Goal: Task Accomplishment & Management: Complete application form

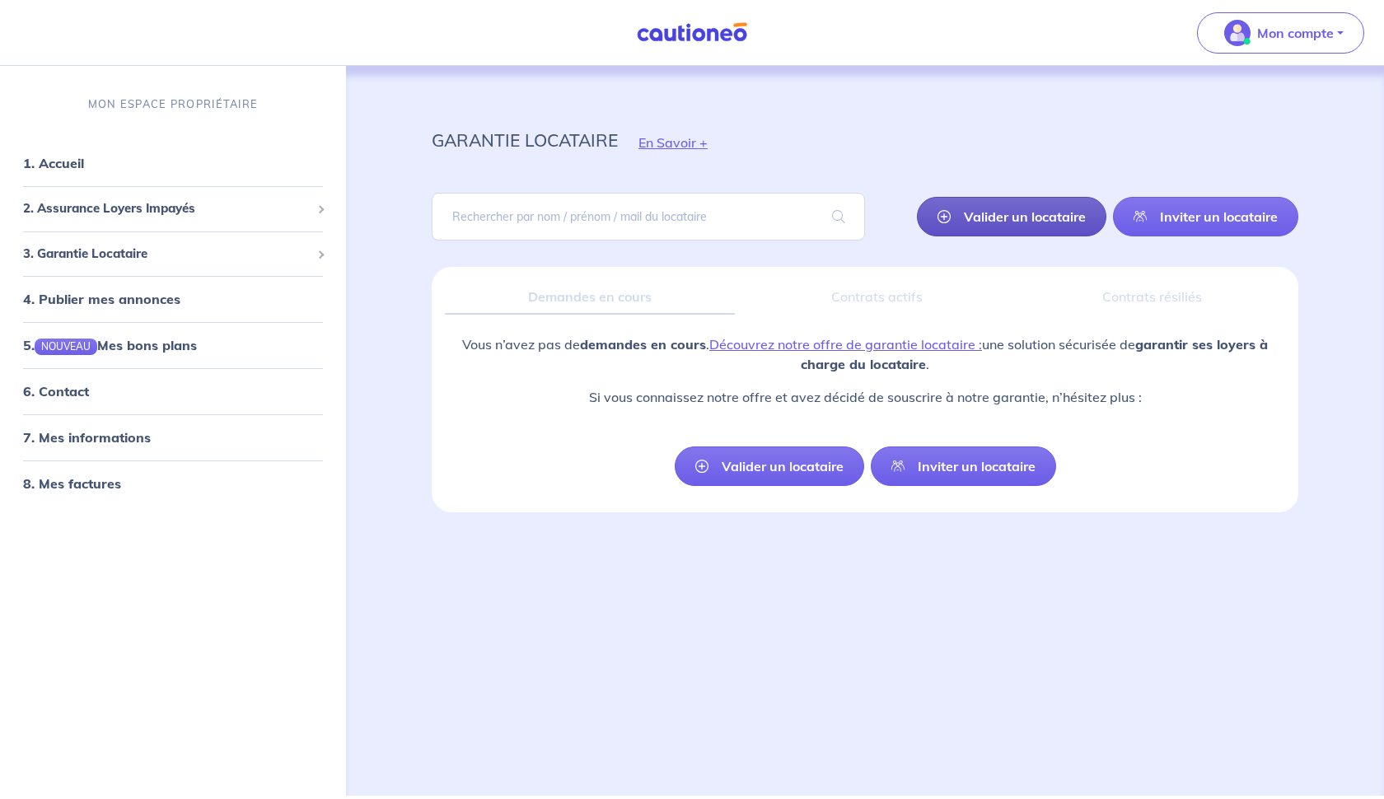
click at [1037, 220] on link "Valider un locataire" at bounding box center [1012, 217] width 190 height 40
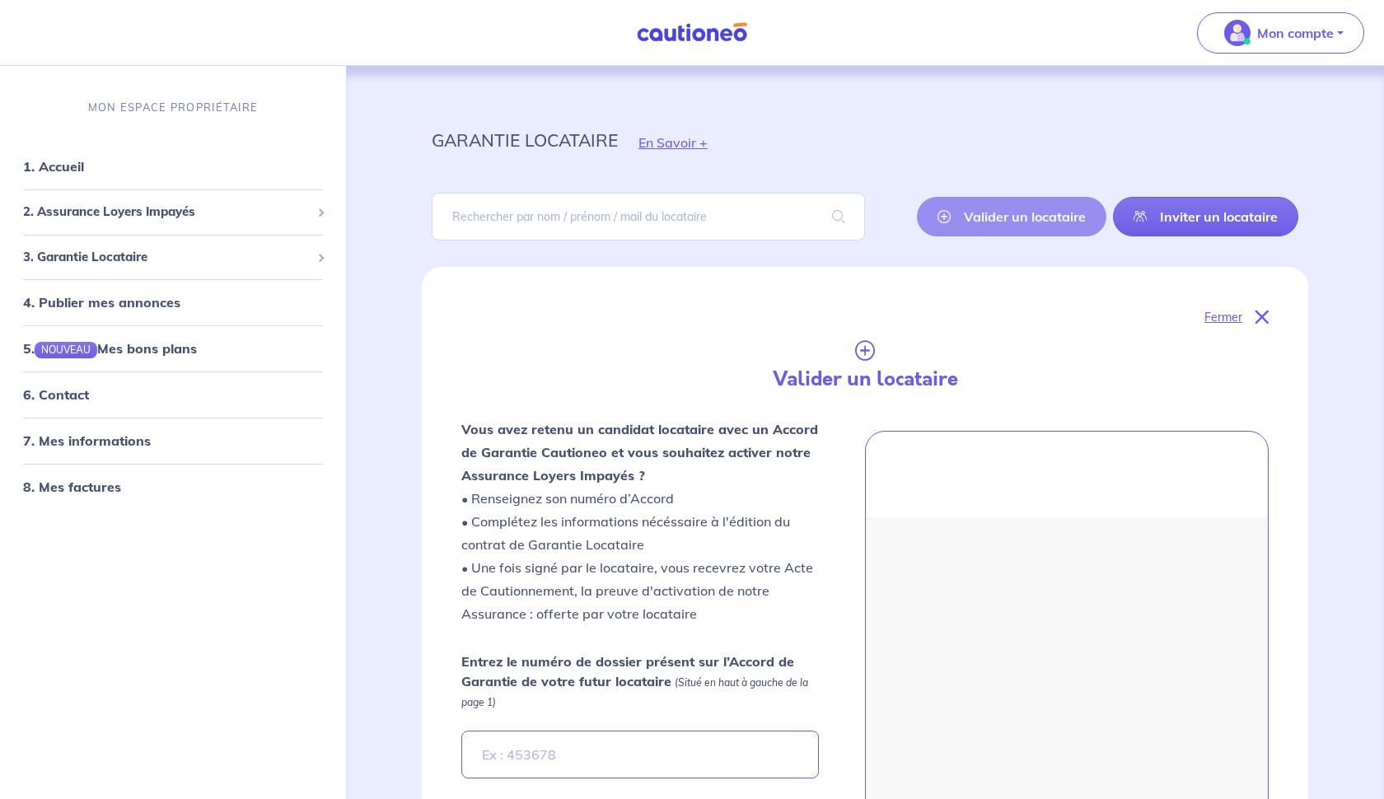
scroll to position [267, 0]
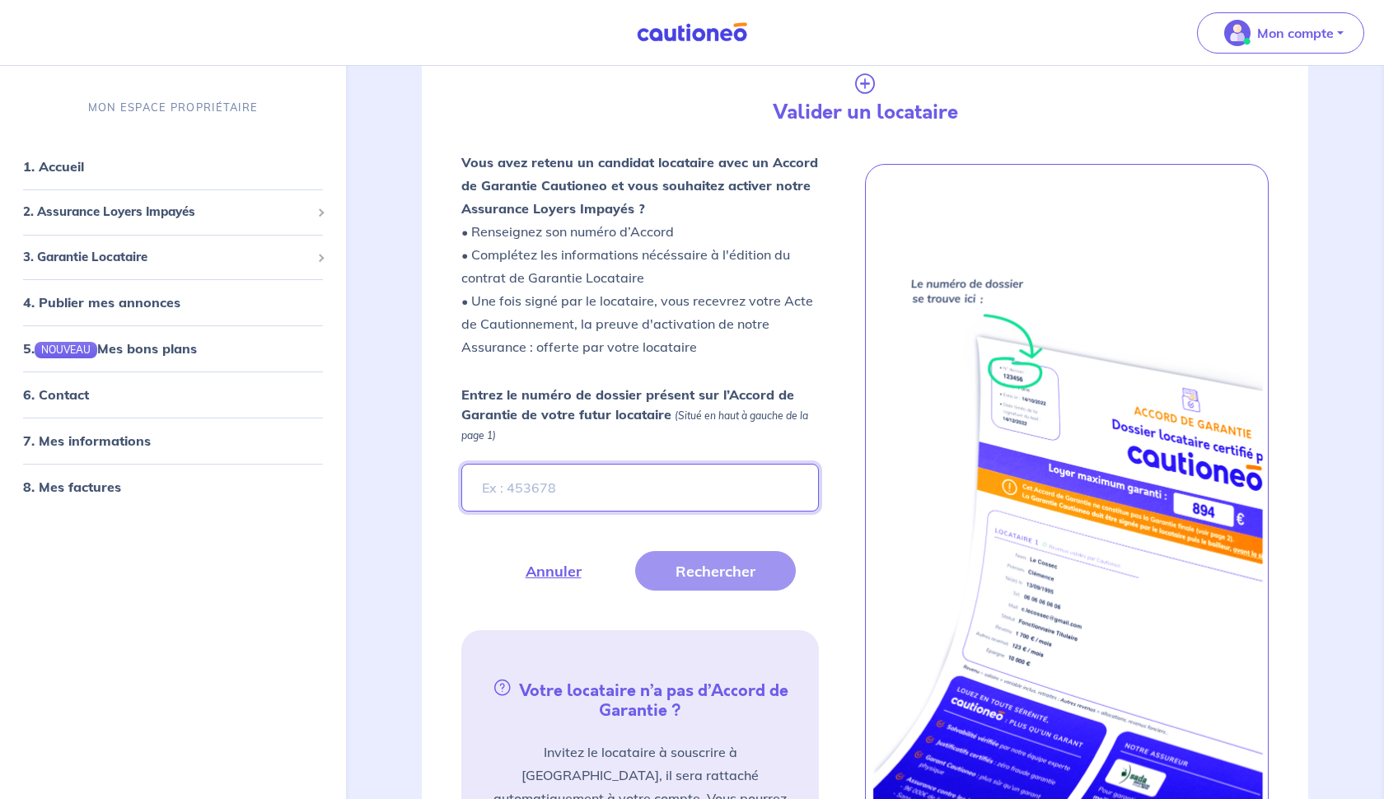
click at [599, 482] on input "Entrez le numéro de dossier présent sur l’Accord de Garantie de votre futur loc…" at bounding box center [640, 488] width 358 height 48
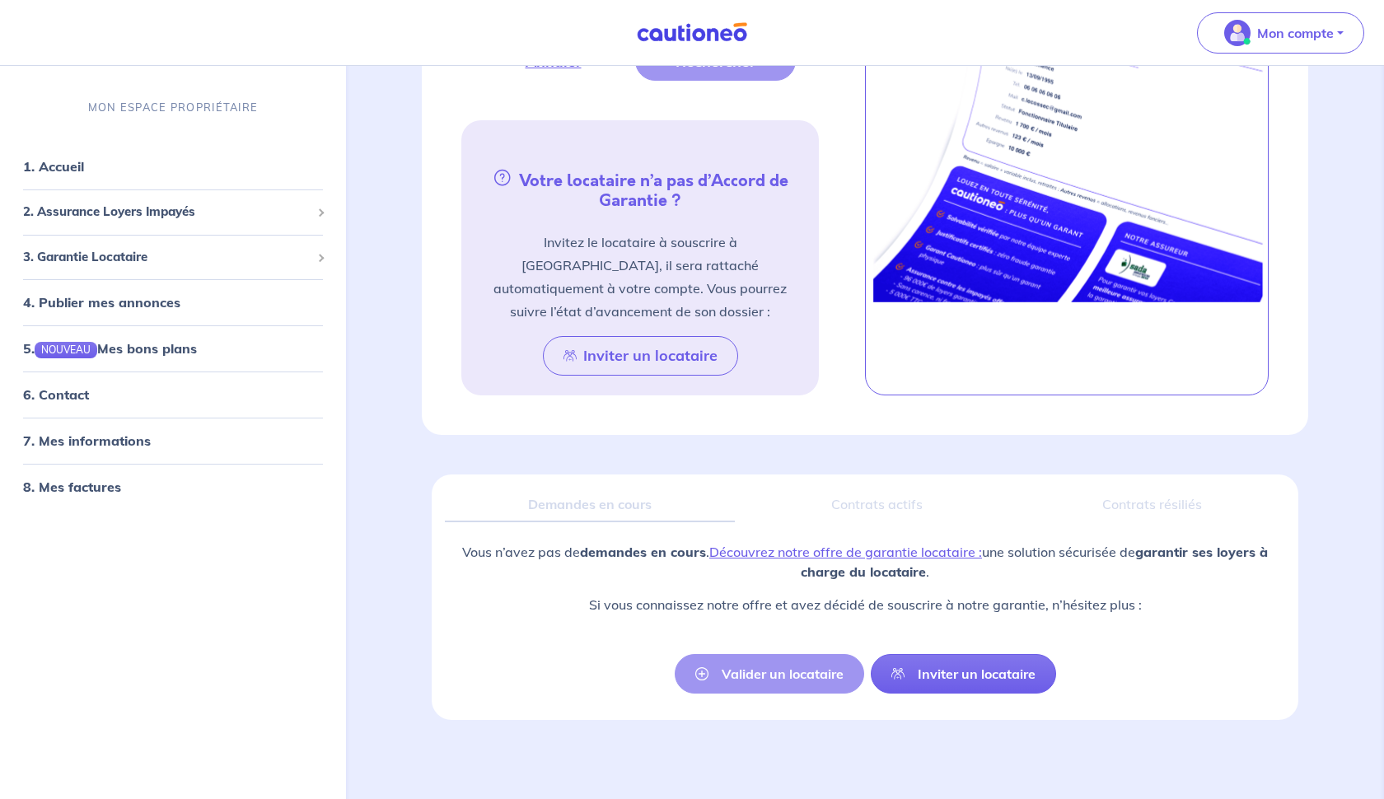
scroll to position [776, 0]
click at [785, 676] on div "Valider un locataire Inviter un locataire" at bounding box center [866, 675] width 382 height 40
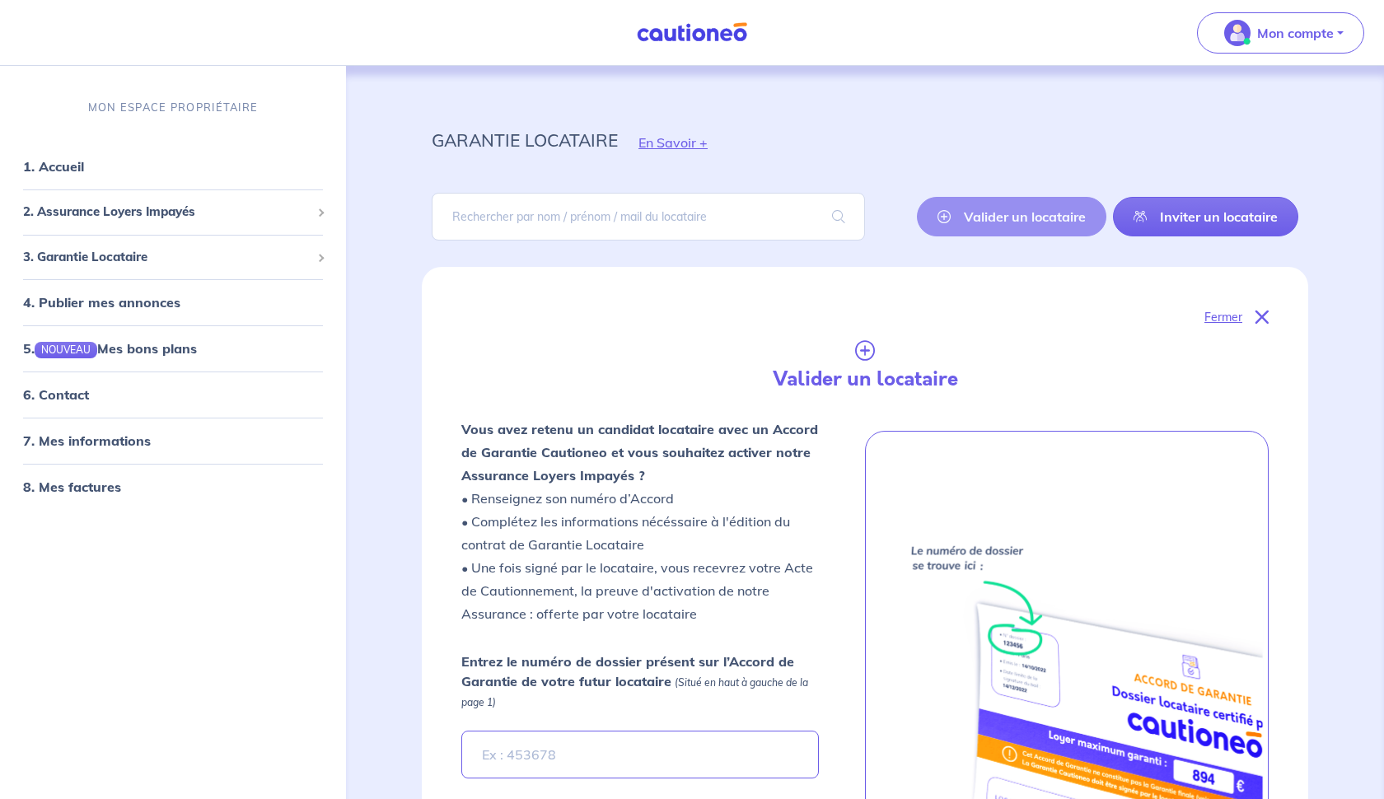
scroll to position [0, 0]
click at [1333, 33] on button "Mon compte" at bounding box center [1280, 32] width 167 height 41
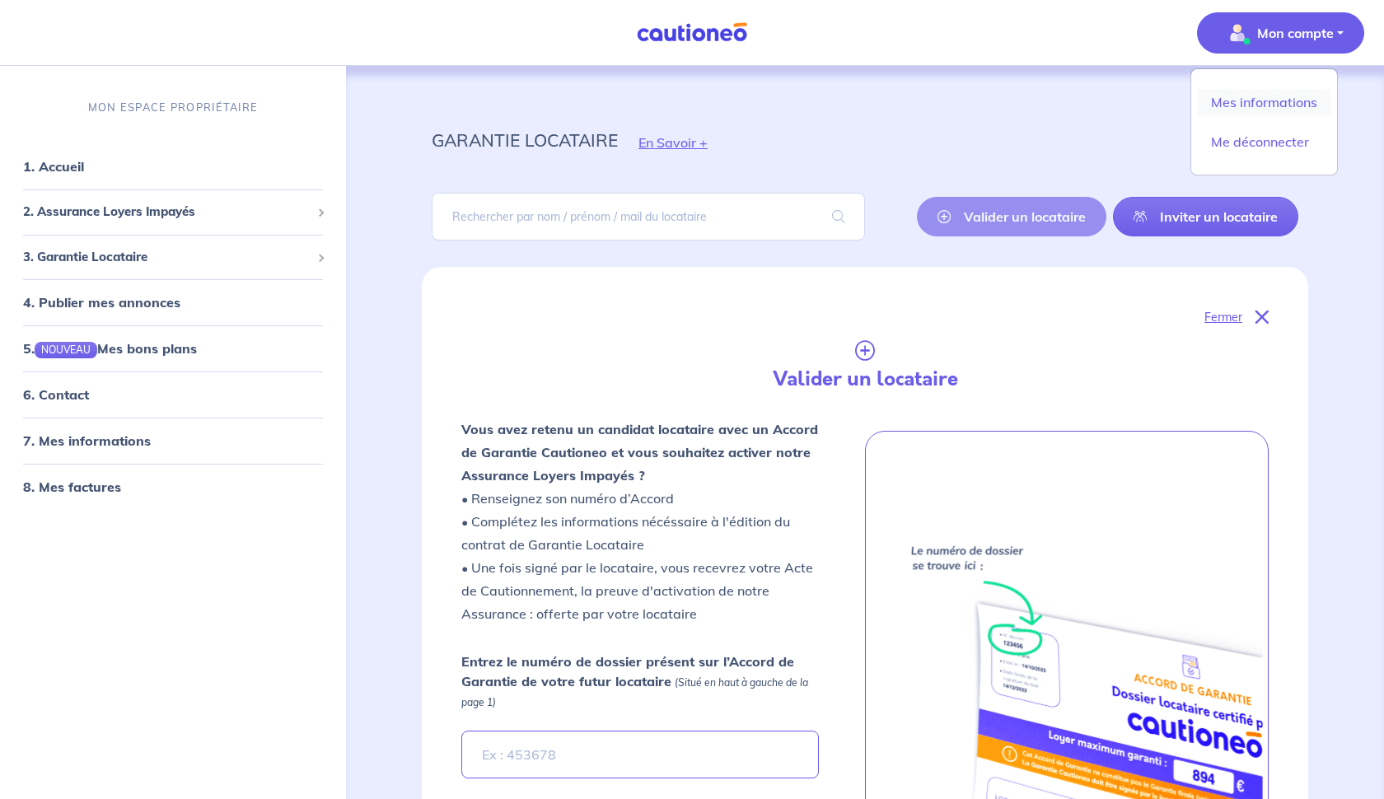
click at [1267, 107] on link "Mes informations" at bounding box center [1264, 102] width 133 height 26
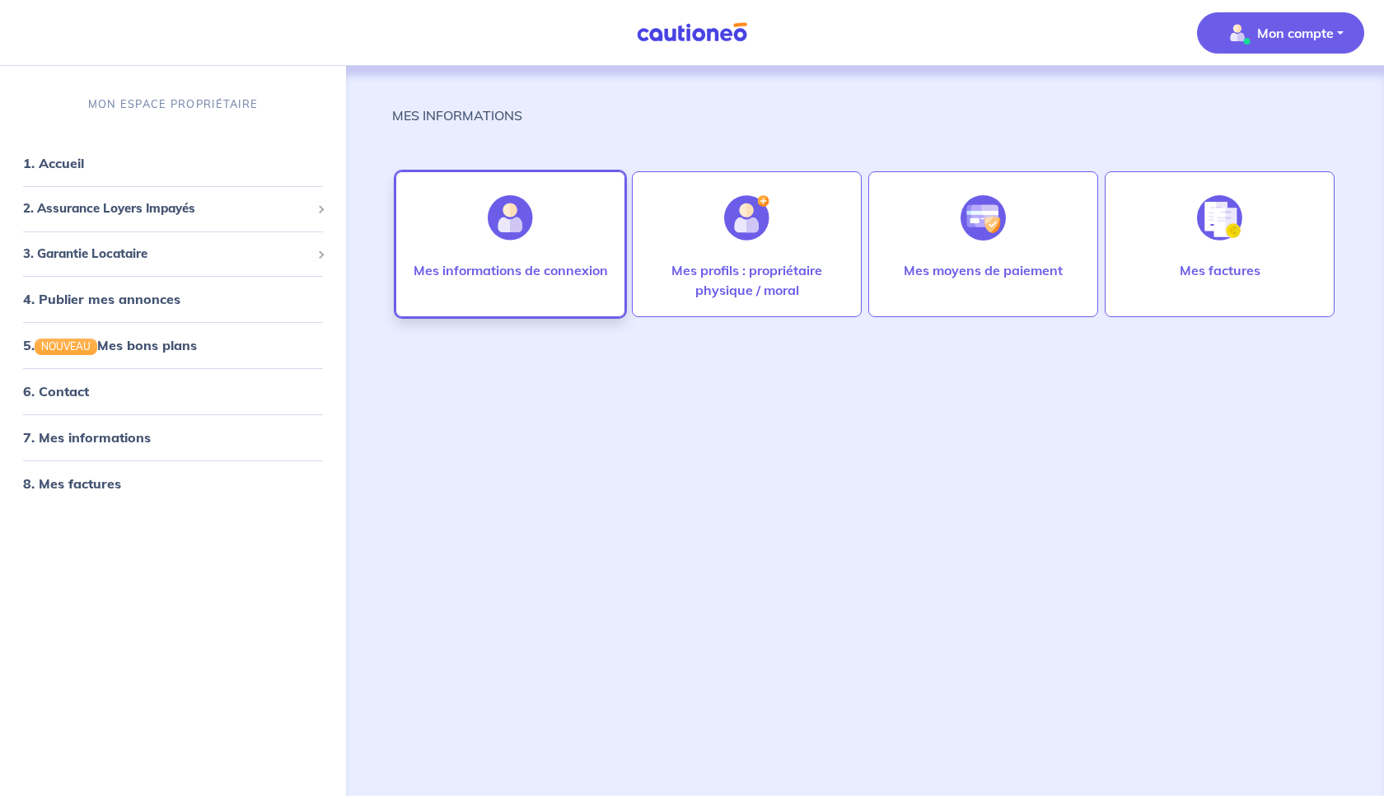
click at [533, 258] on div at bounding box center [511, 218] width 72 height 85
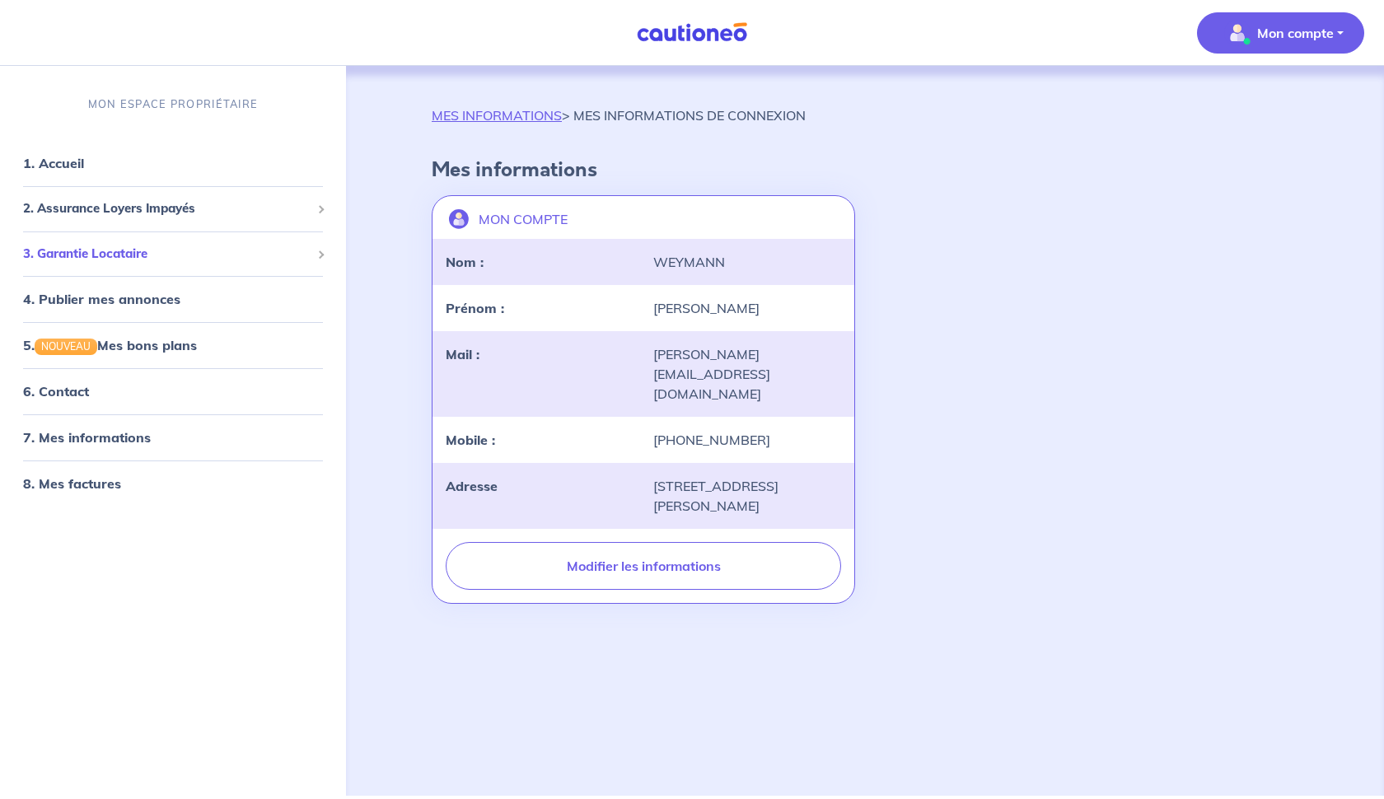
click at [148, 249] on span "3. Garantie Locataire" at bounding box center [167, 254] width 288 height 19
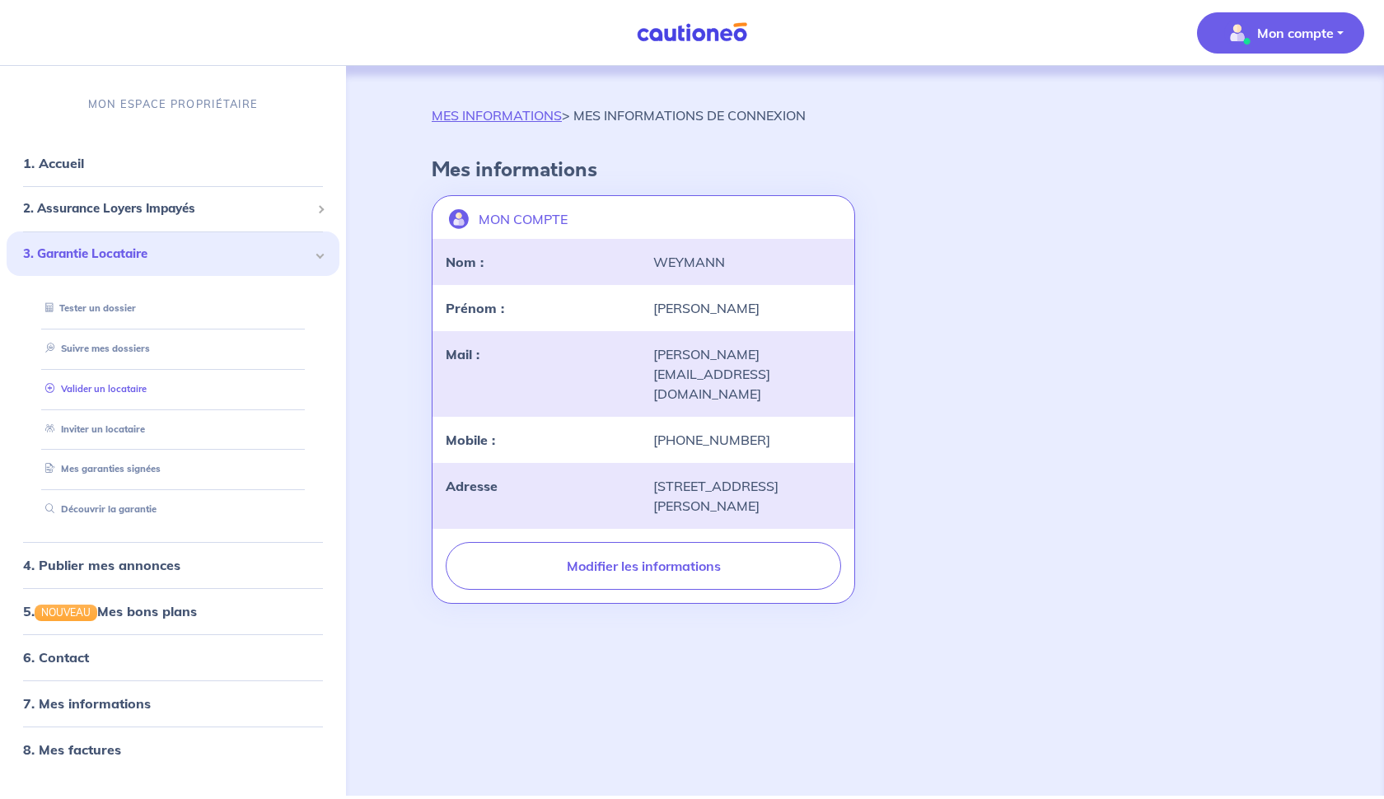
click at [136, 386] on link "Valider un locataire" at bounding box center [93, 389] width 108 height 12
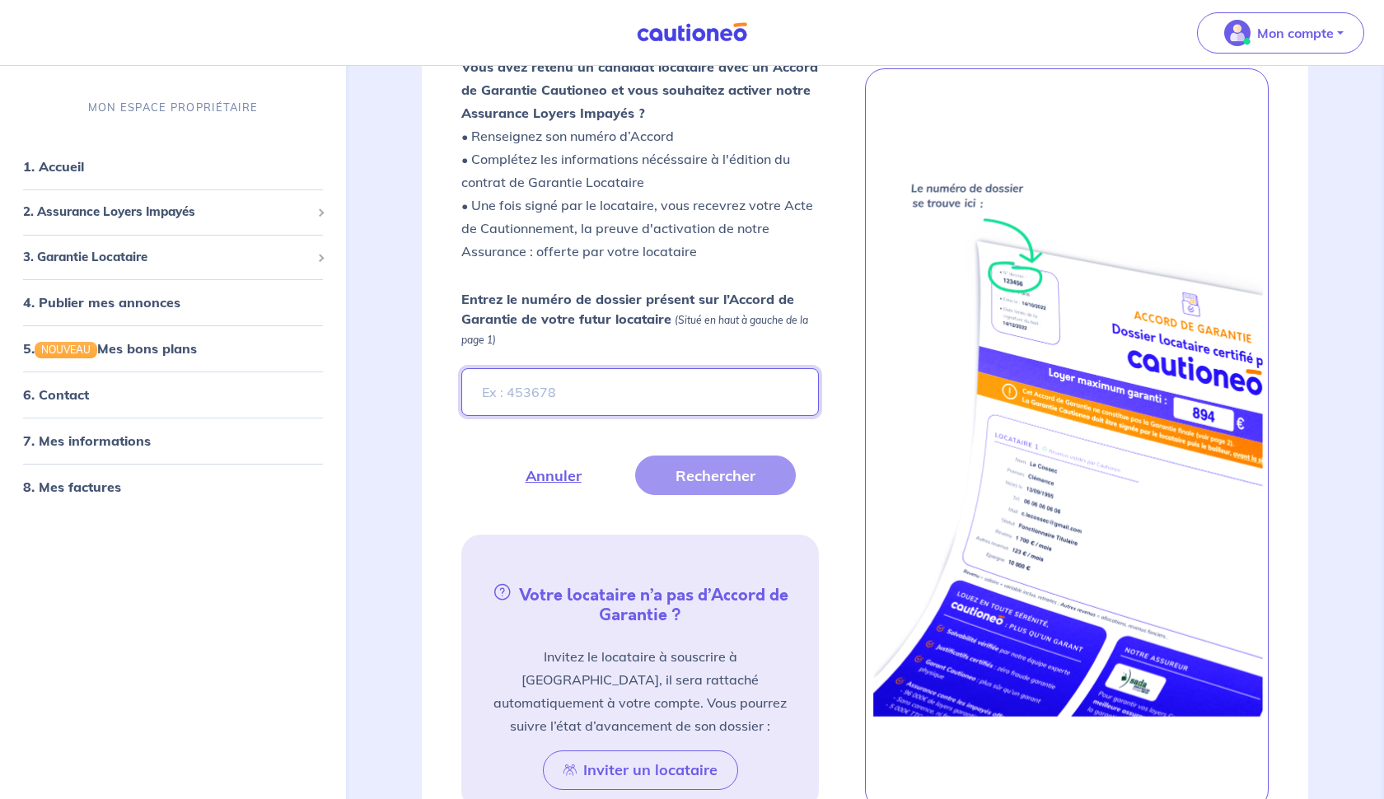
scroll to position [400, 0]
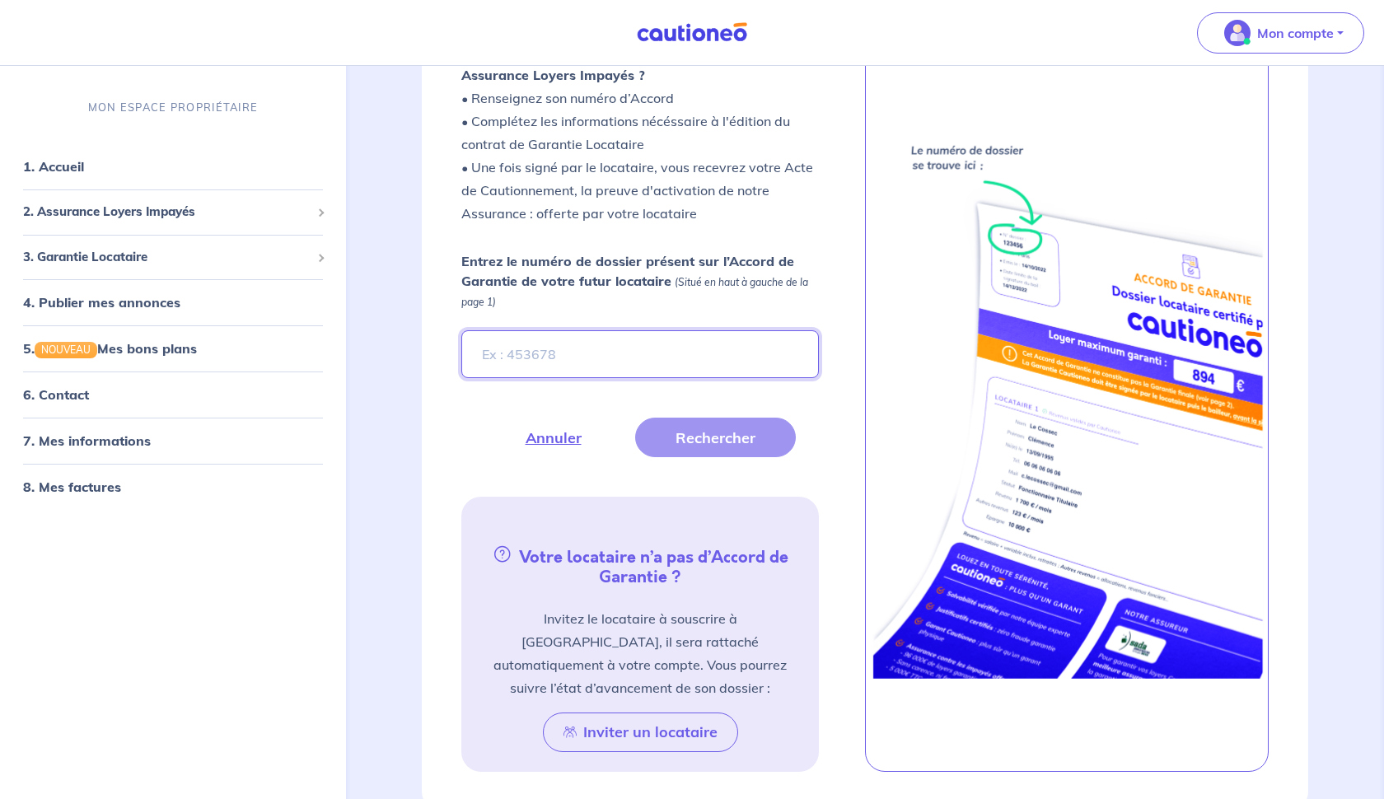
click at [552, 351] on input "Entrez le numéro de dossier présent sur l’Accord de Garantie de votre futur loc…" at bounding box center [640, 354] width 358 height 48
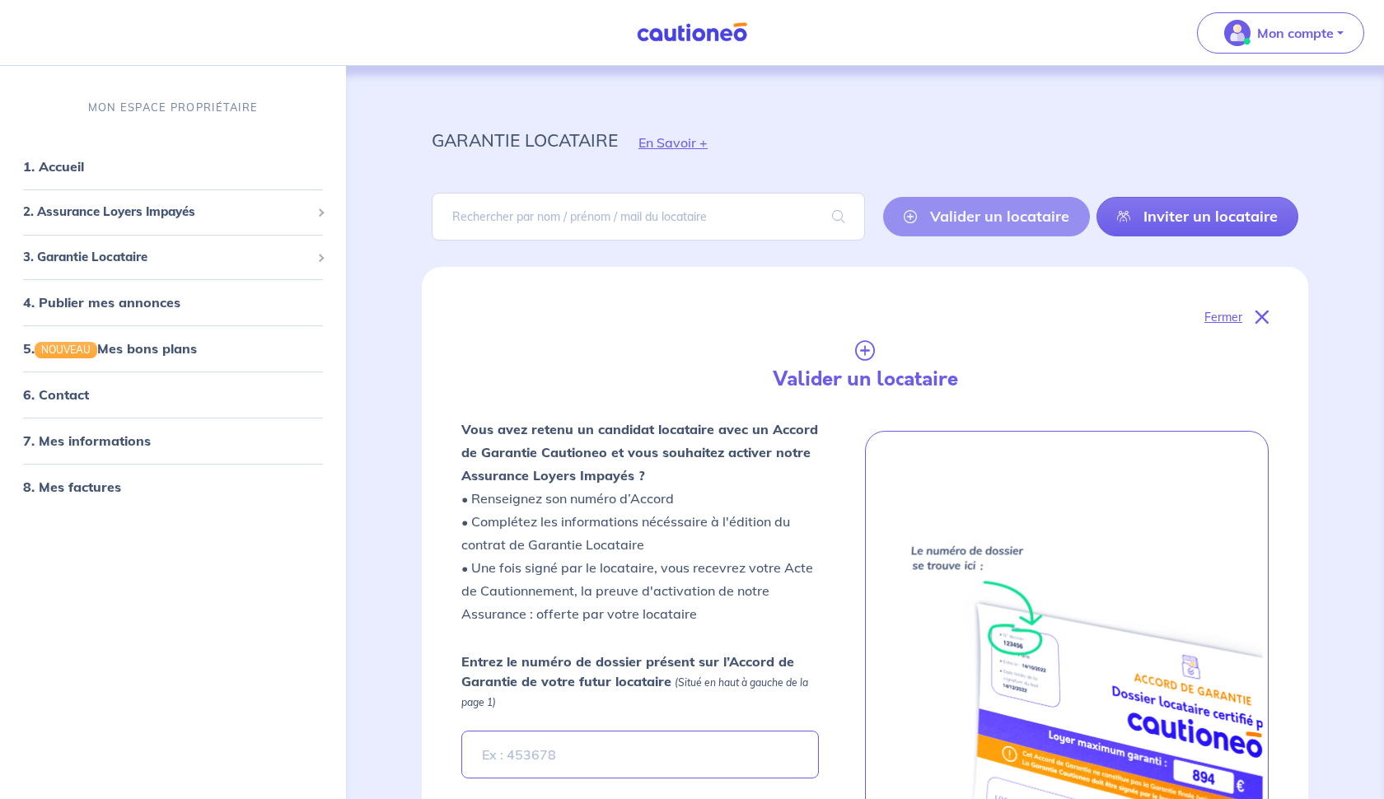
scroll to position [0, 0]
click at [1016, 213] on div "Valider un locataire Inviter un locataire" at bounding box center [1090, 217] width 415 height 40
click at [492, 221] on input "search" at bounding box center [648, 217] width 433 height 48
click at [146, 445] on link "7. Mes informations" at bounding box center [84, 441] width 123 height 16
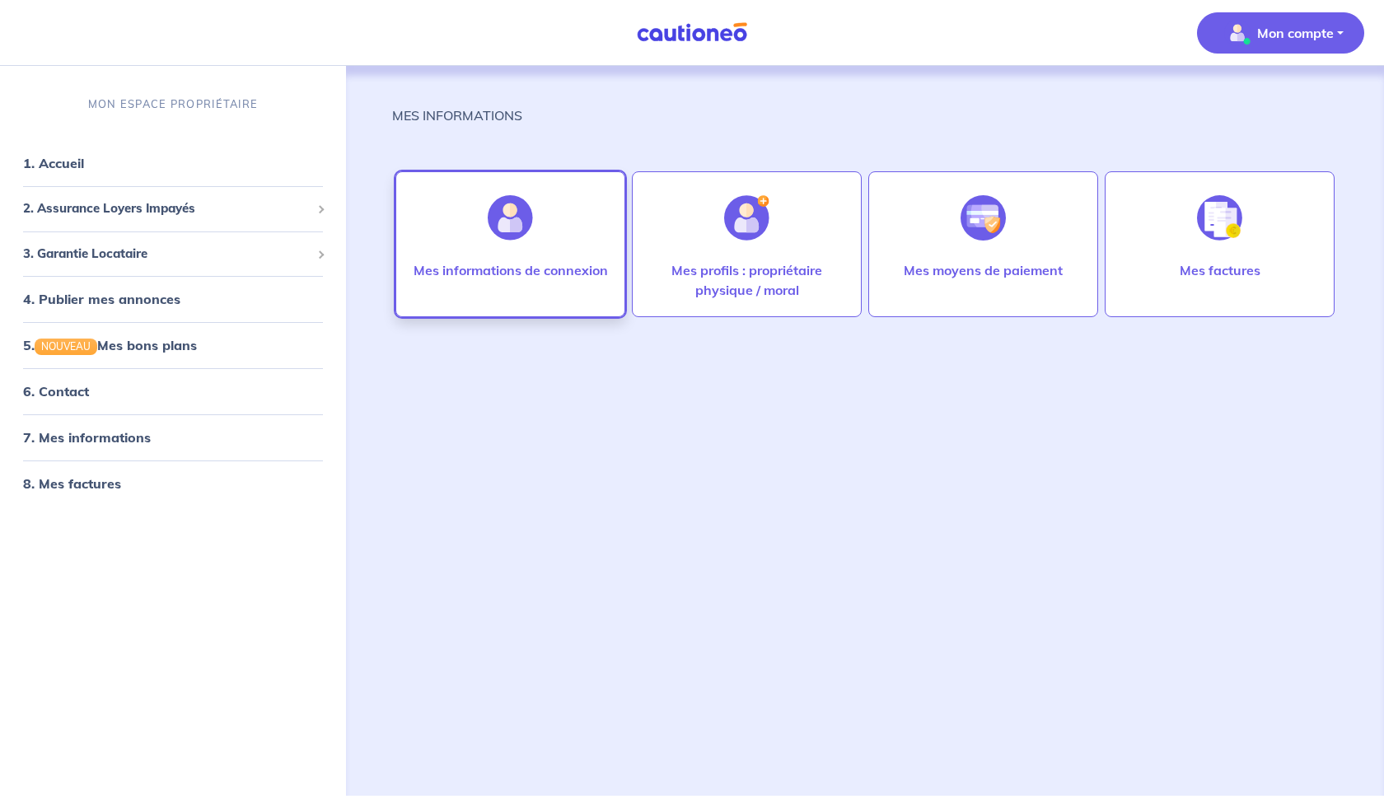
click at [570, 254] on div "Mes informations de connexion" at bounding box center [511, 244] width 230 height 146
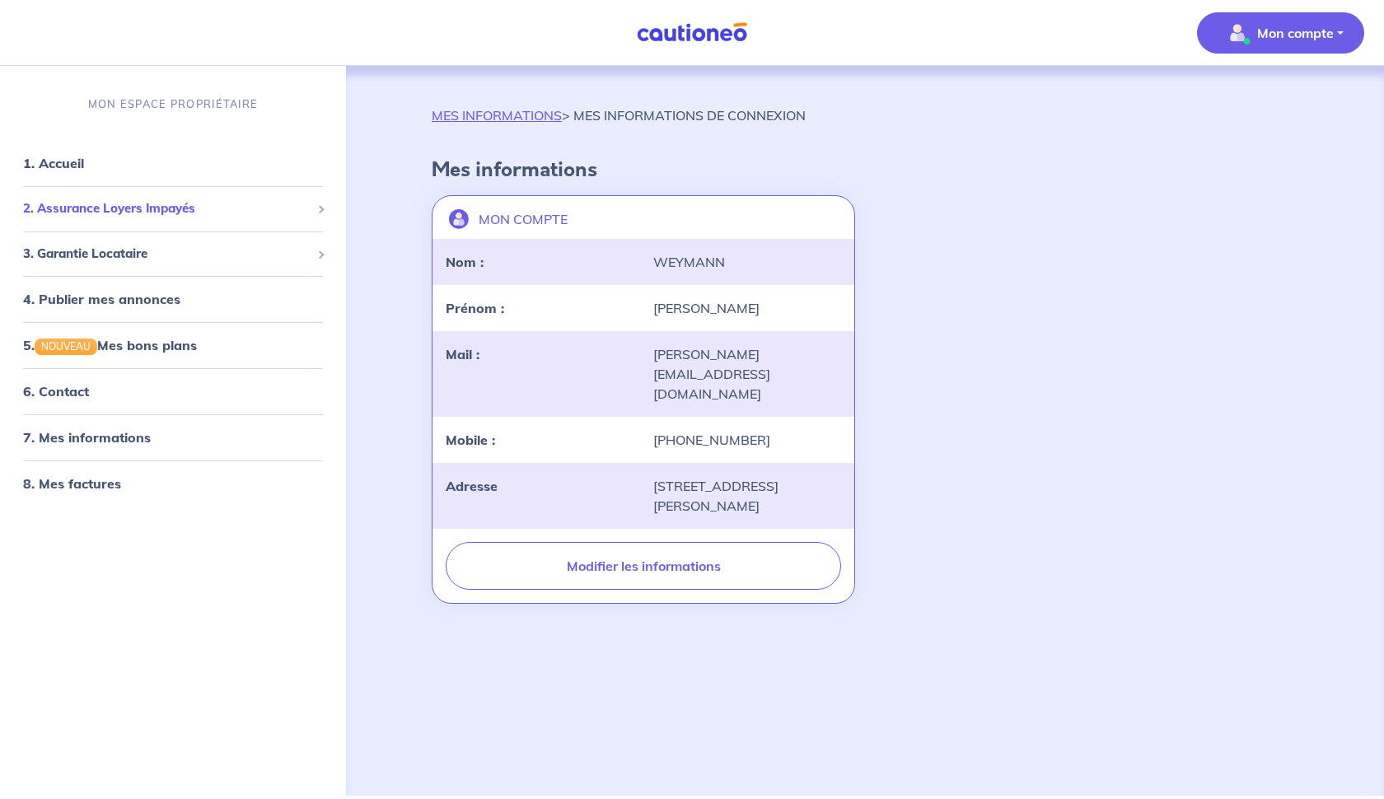
click at [150, 213] on span "2. Assurance Loyers Impayés" at bounding box center [167, 208] width 288 height 19
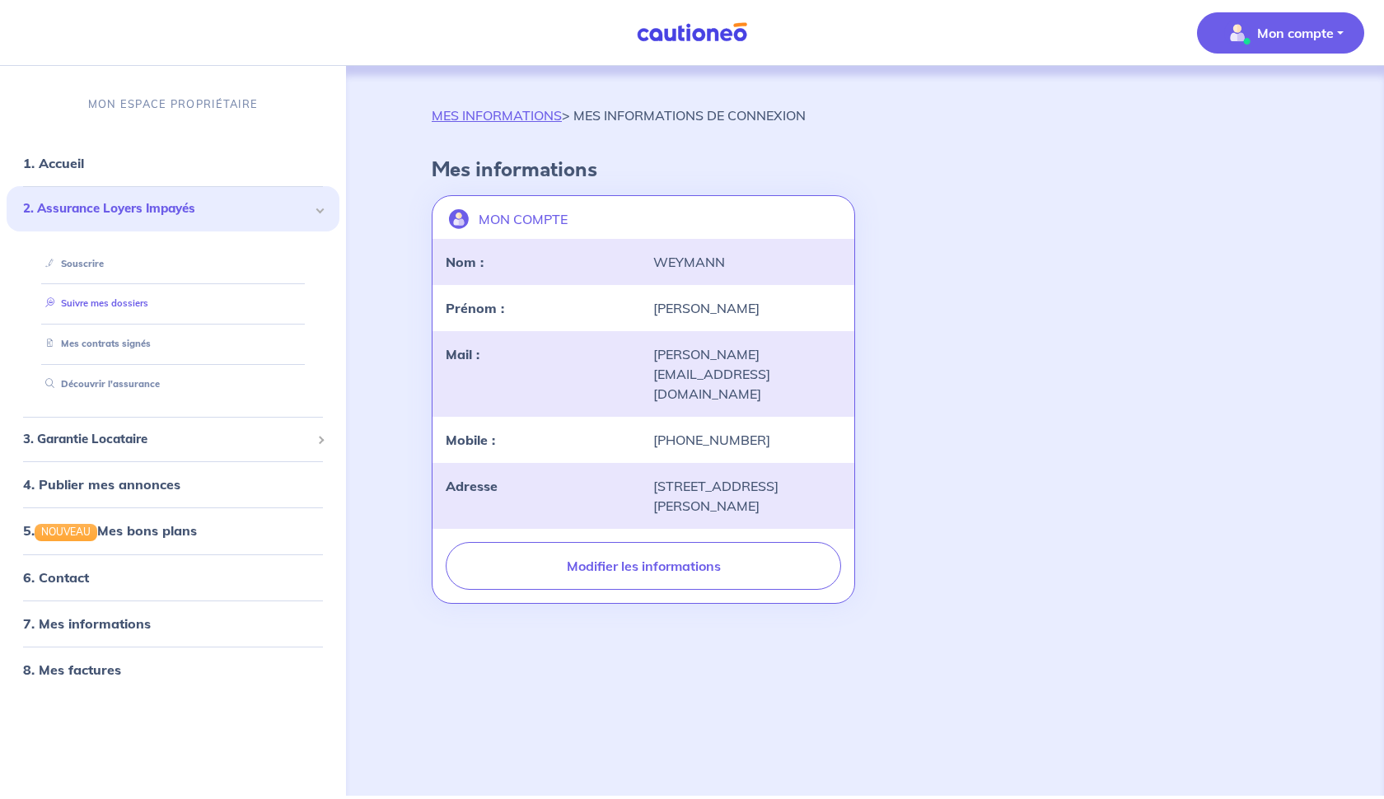
click at [133, 302] on link "Suivre mes dossiers" at bounding box center [94, 303] width 110 height 12
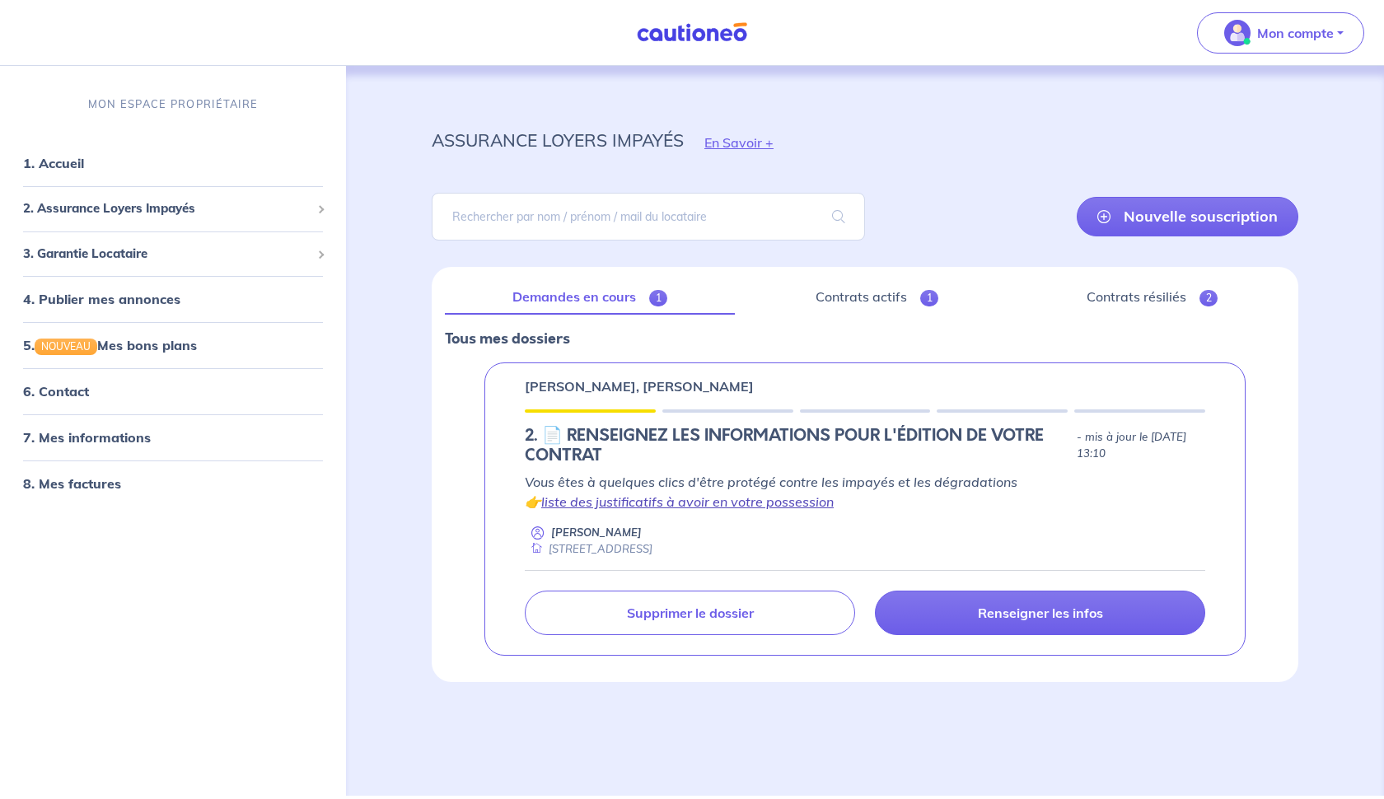
click at [793, 506] on link "liste des justificatifs à avoir en votre possession" at bounding box center [687, 502] width 293 height 16
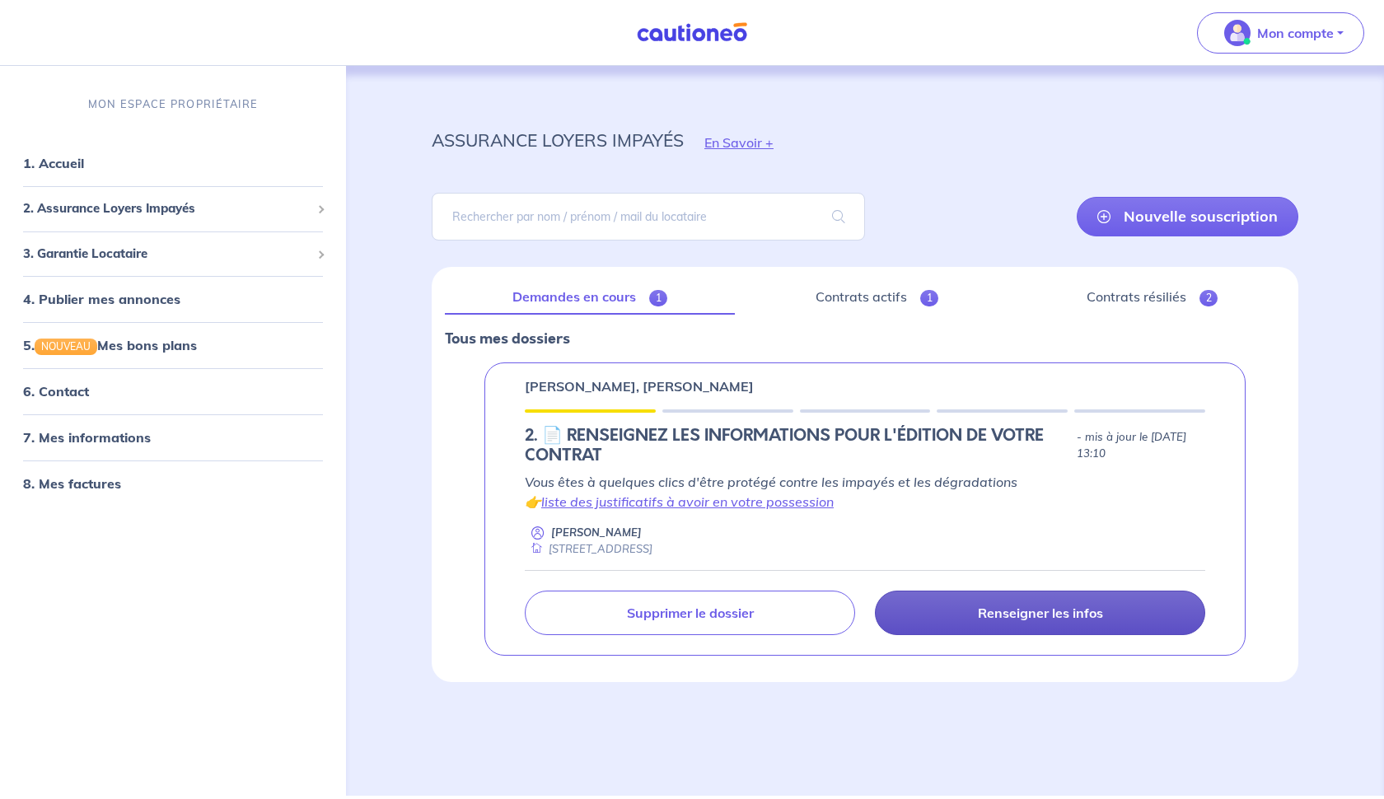
click at [981, 611] on p "Renseigner les infos" at bounding box center [1040, 613] width 125 height 16
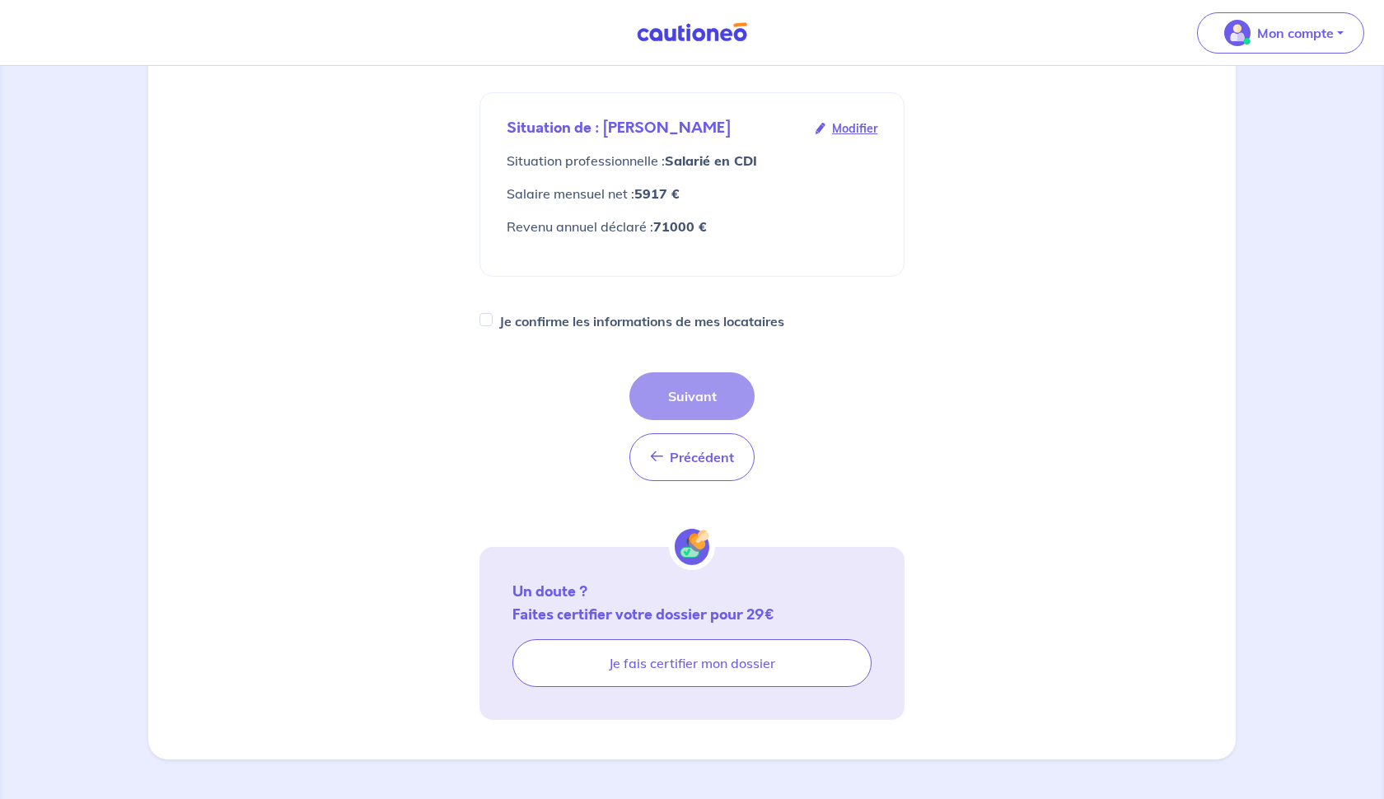
scroll to position [481, 0]
click at [489, 318] on input "Je confirme les informations de mes locataires" at bounding box center [486, 319] width 13 height 13
checkbox input "true"
click at [699, 396] on button "Suivant" at bounding box center [692, 396] width 125 height 48
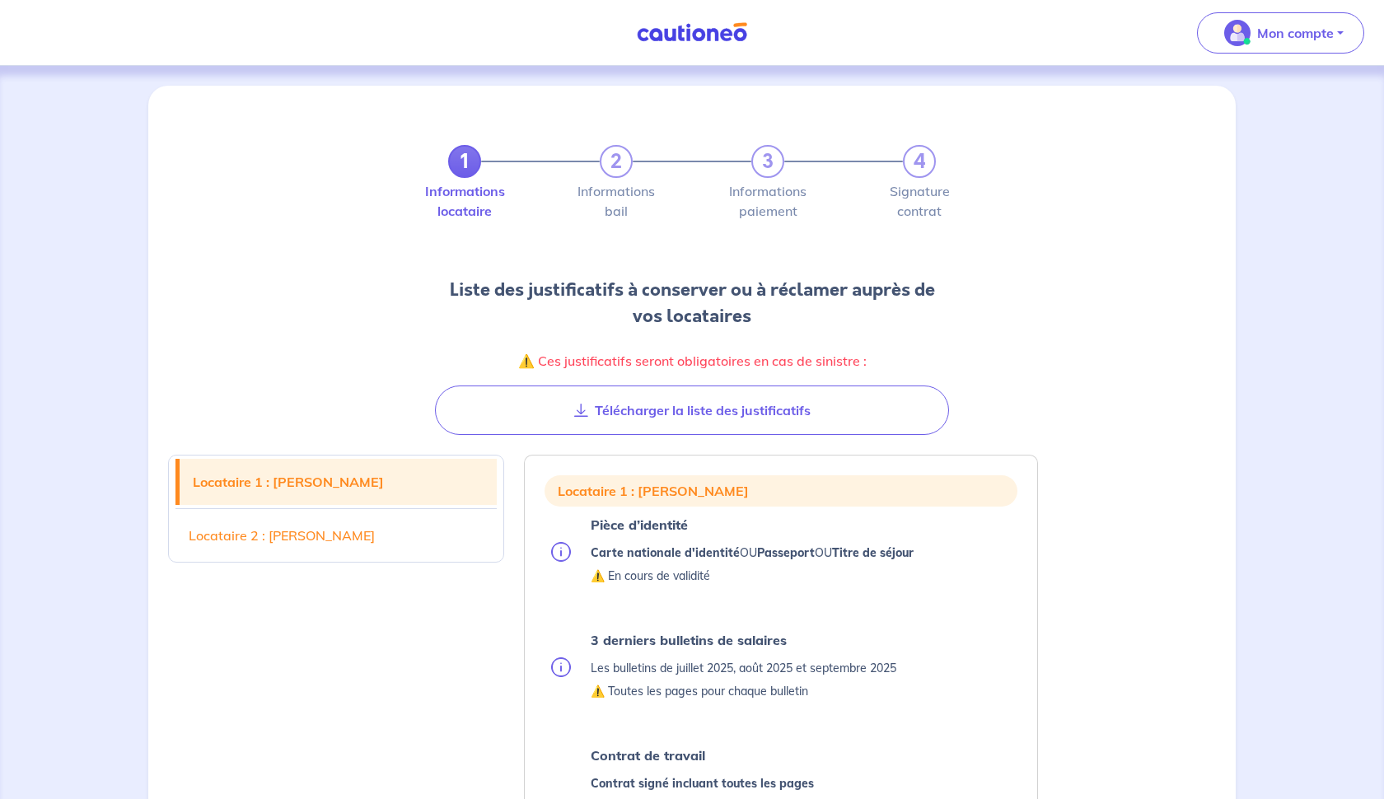
click at [274, 534] on link "Locataire 2 : JULIEN INTHAVIXAY" at bounding box center [336, 536] width 321 height 46
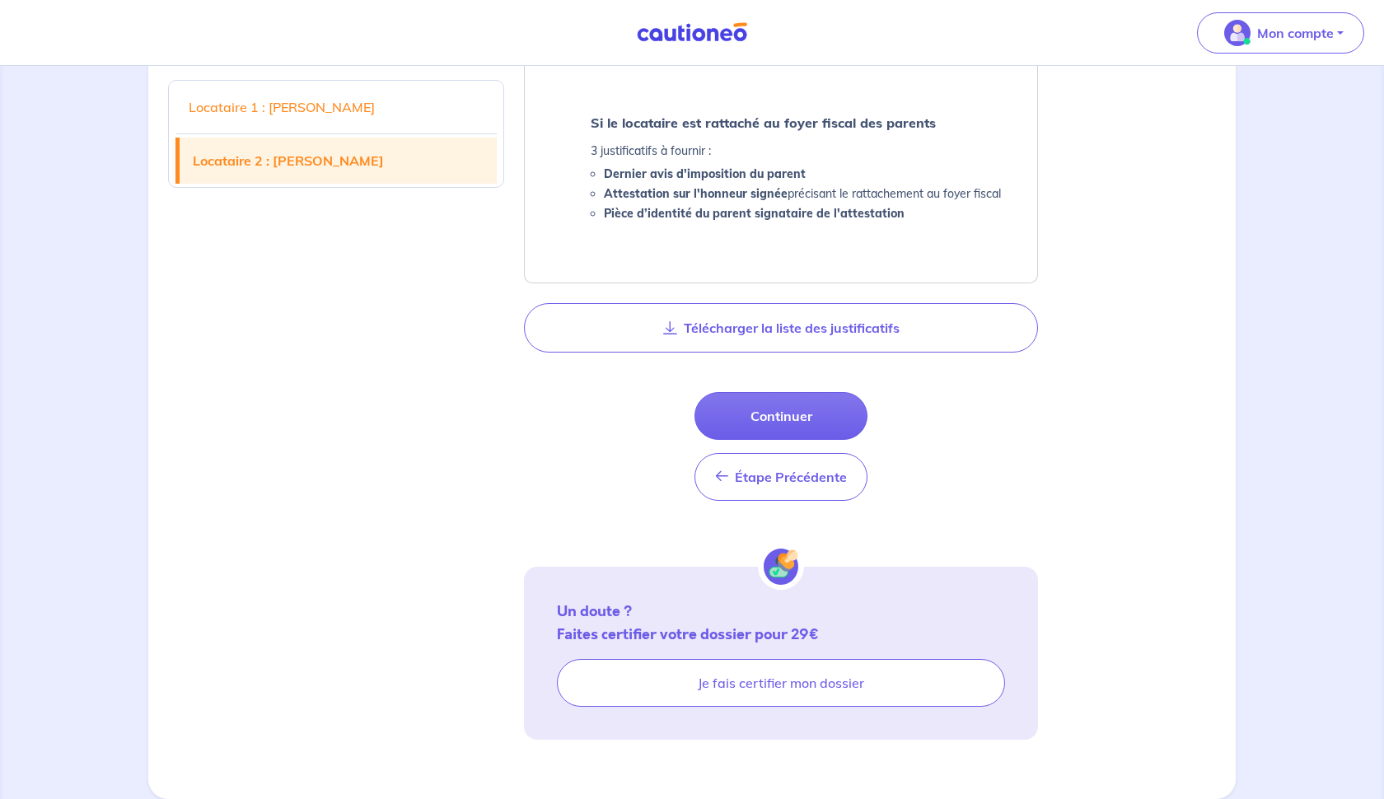
scroll to position [1701, 0]
click at [799, 417] on button "Continuer" at bounding box center [781, 416] width 173 height 48
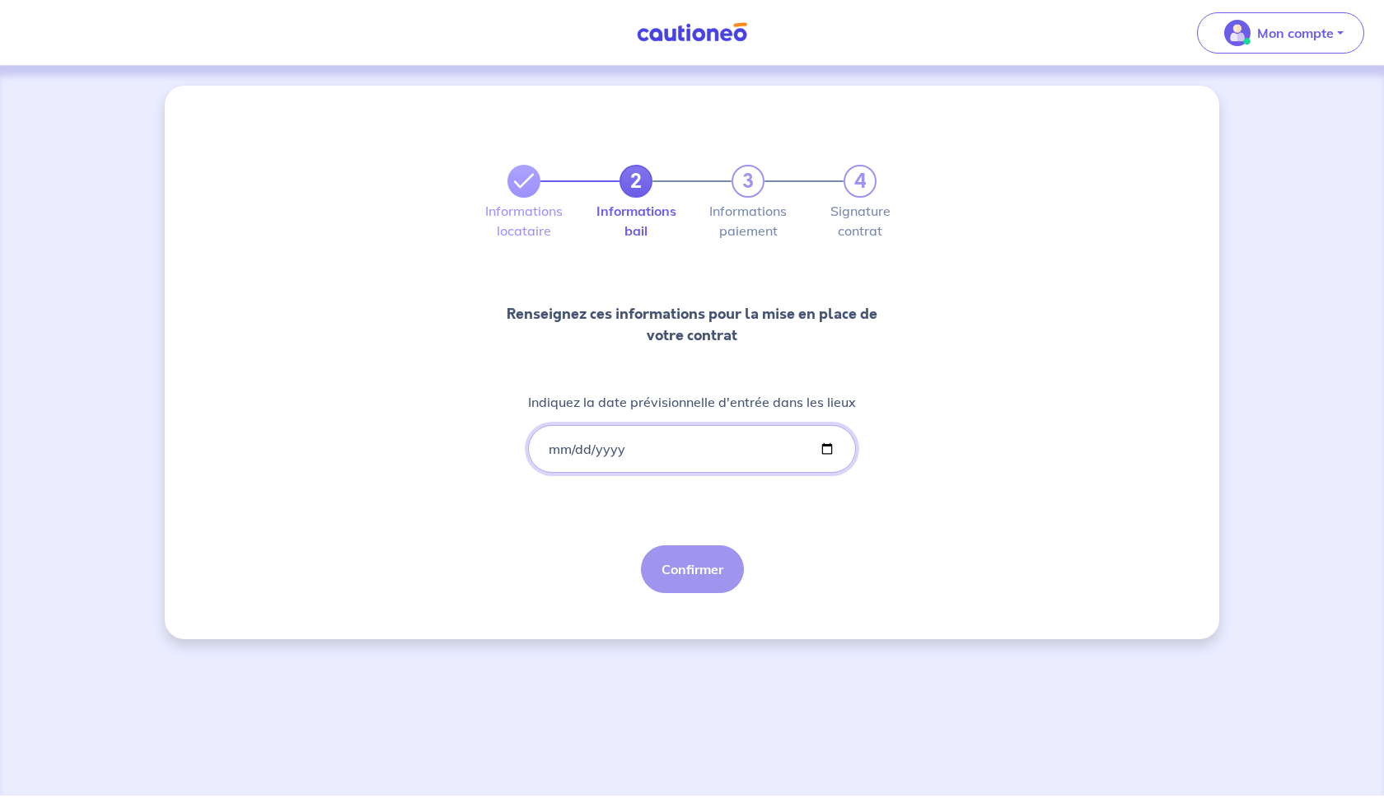
click at [567, 446] on input "Indiquez la date prévisionnelle d'entrée dans les lieux" at bounding box center [692, 449] width 328 height 48
click at [682, 583] on div "Confirmer" at bounding box center [692, 570] width 103 height 48
click at [690, 572] on div "Confirmer" at bounding box center [692, 570] width 103 height 48
click at [784, 549] on div "2 3 4 Informations locataire Informations bail Informations paiement Signature …" at bounding box center [692, 359] width 396 height 468
click at [715, 566] on div "Confirmer" at bounding box center [692, 570] width 103 height 48
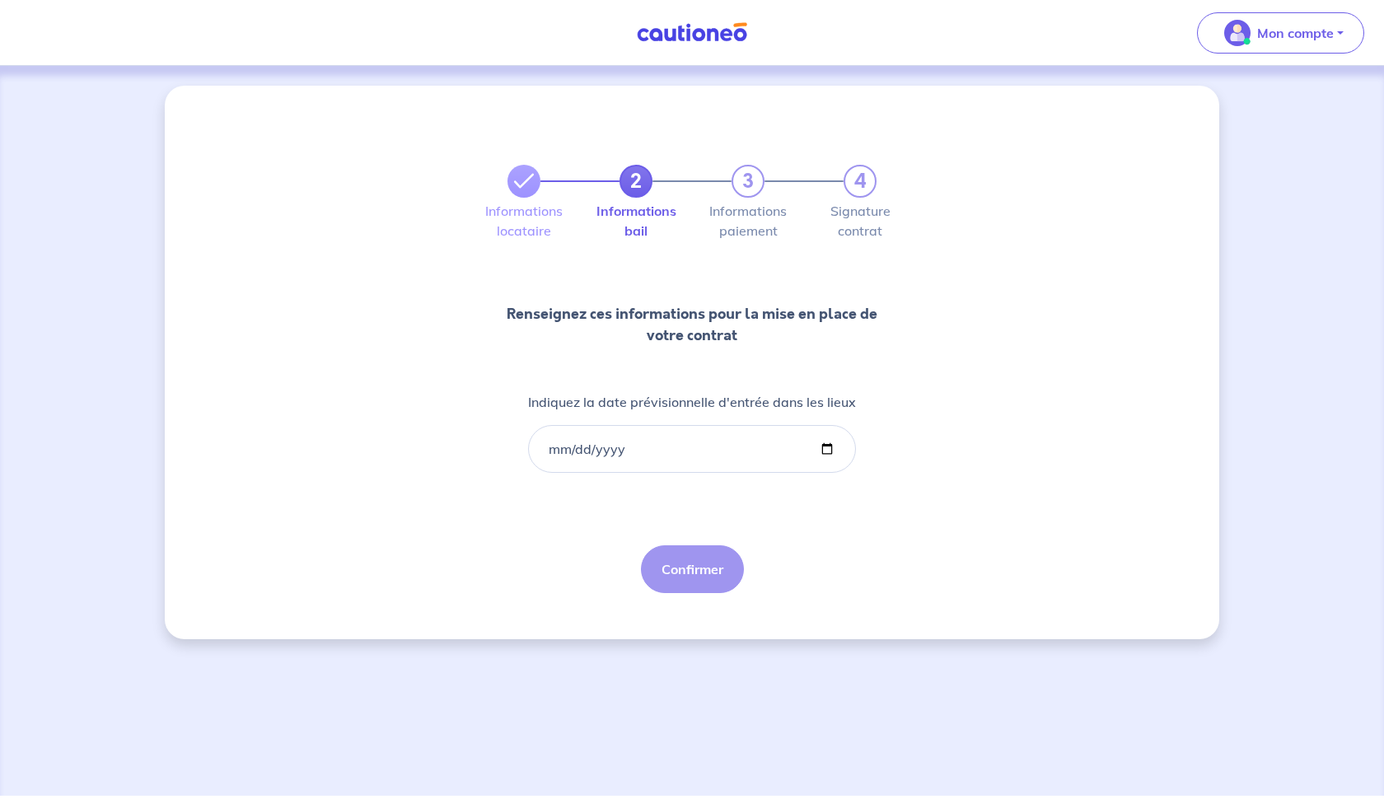
click at [893, 485] on div "2 3 4 Informations locataire Informations bail Informations paiement Signature …" at bounding box center [692, 363] width 1055 height 554
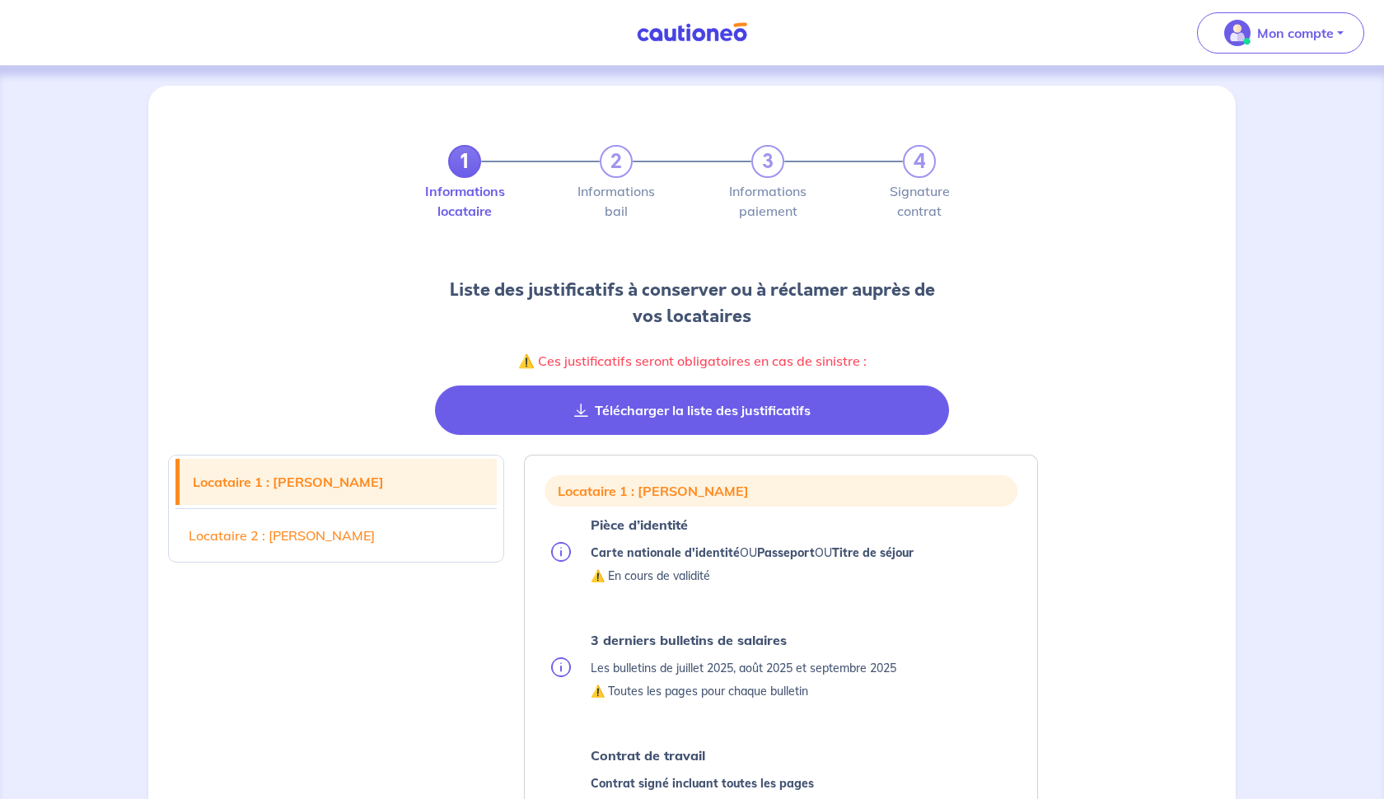
click at [666, 413] on button "Télécharger la liste des justificatifs" at bounding box center [692, 410] width 514 height 49
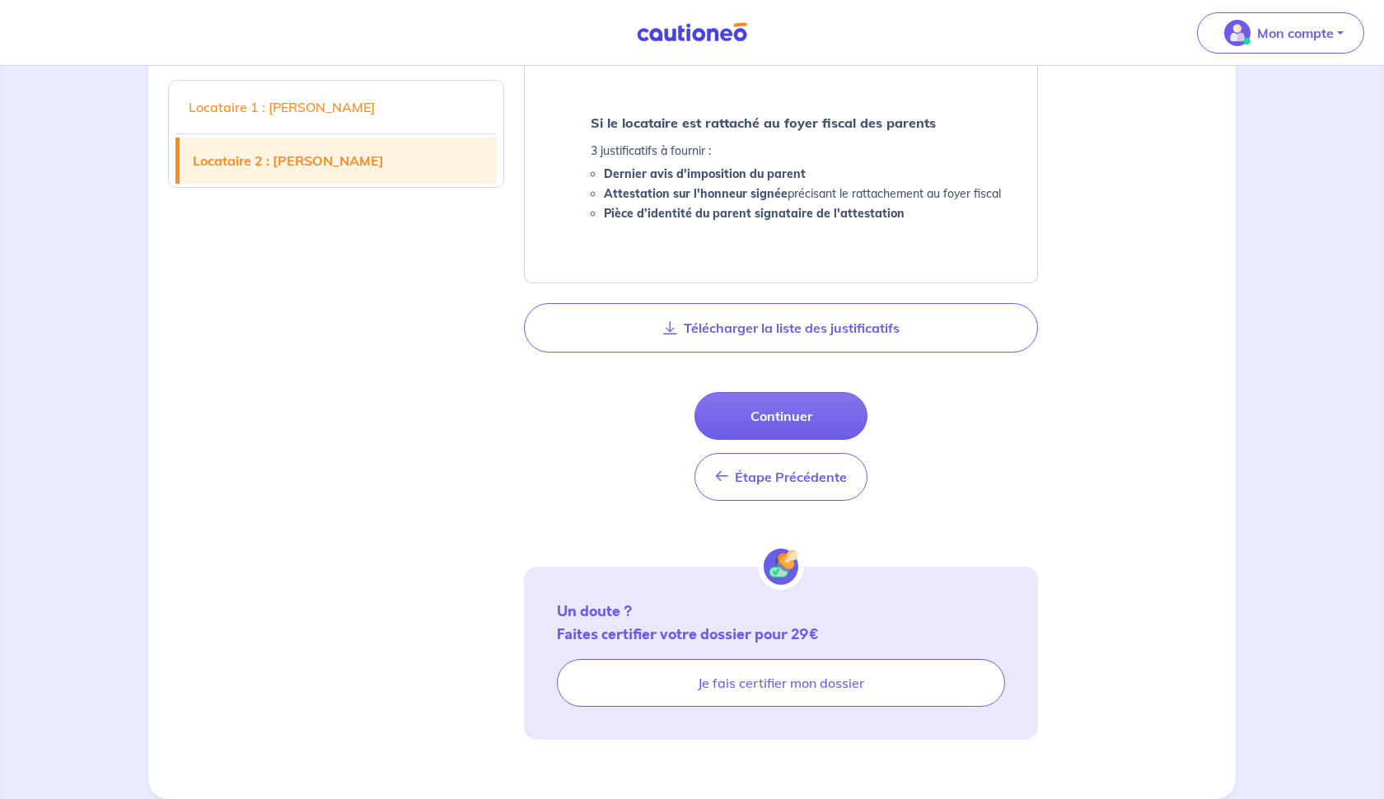
scroll to position [1701, 0]
click at [801, 411] on button "Continuer" at bounding box center [781, 416] width 173 height 48
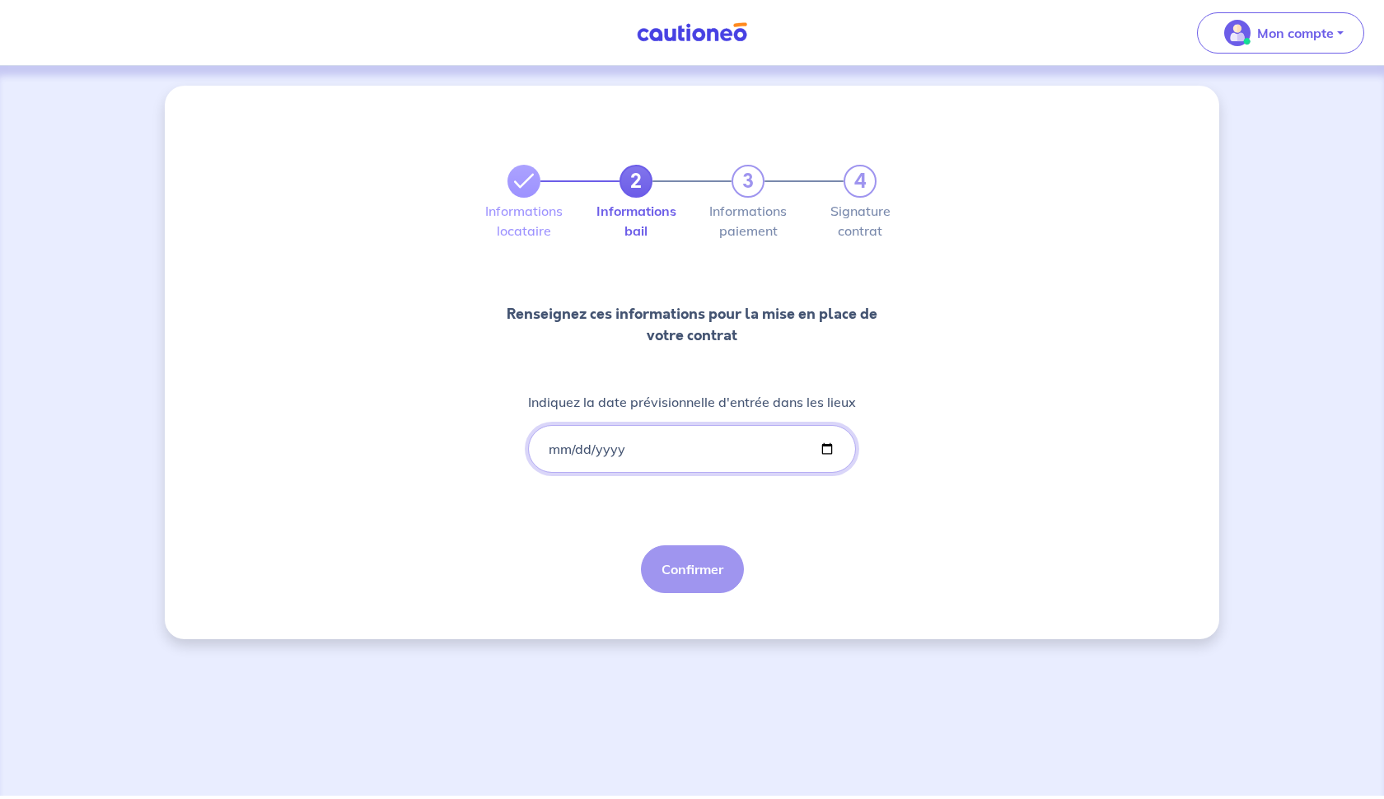
click at [691, 450] on input "Indiquez la date prévisionnelle d'entrée dans les lieux" at bounding box center [692, 449] width 328 height 48
type input "2025-10-15"
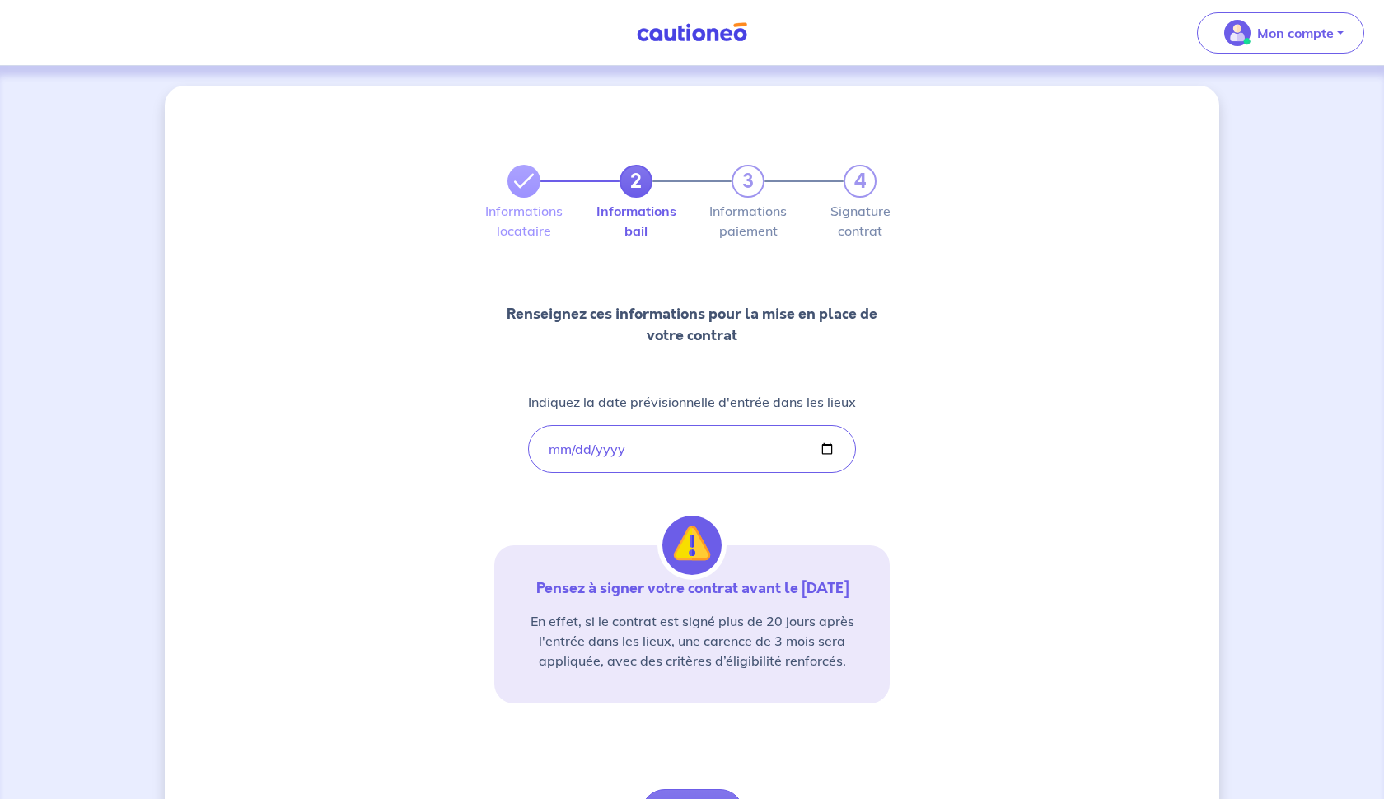
click at [416, 568] on div "2 3 4 Informations locataire Informations bail Informations paiement Signature …" at bounding box center [692, 485] width 1055 height 798
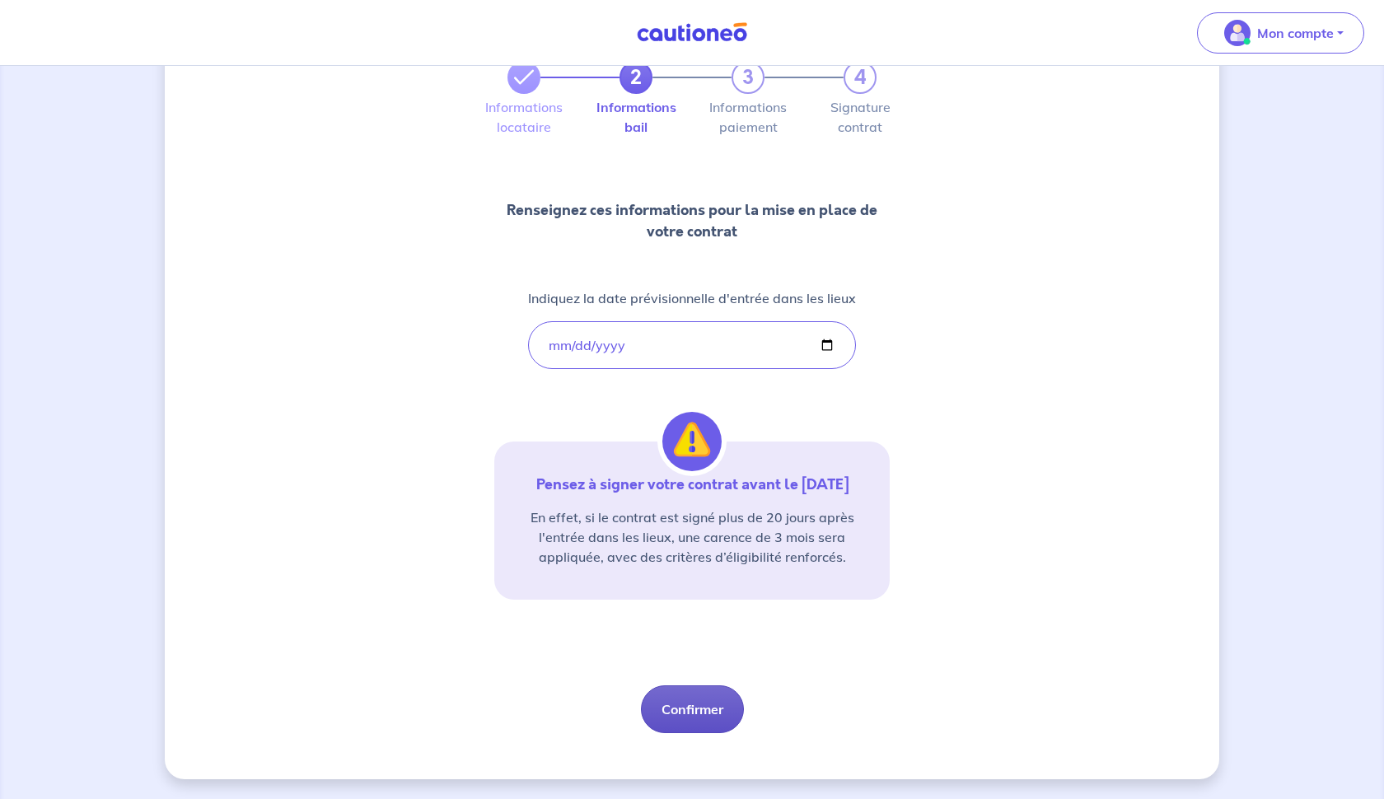
scroll to position [104, 0]
click at [686, 707] on button "Confirmer" at bounding box center [692, 710] width 103 height 48
select select "FR"
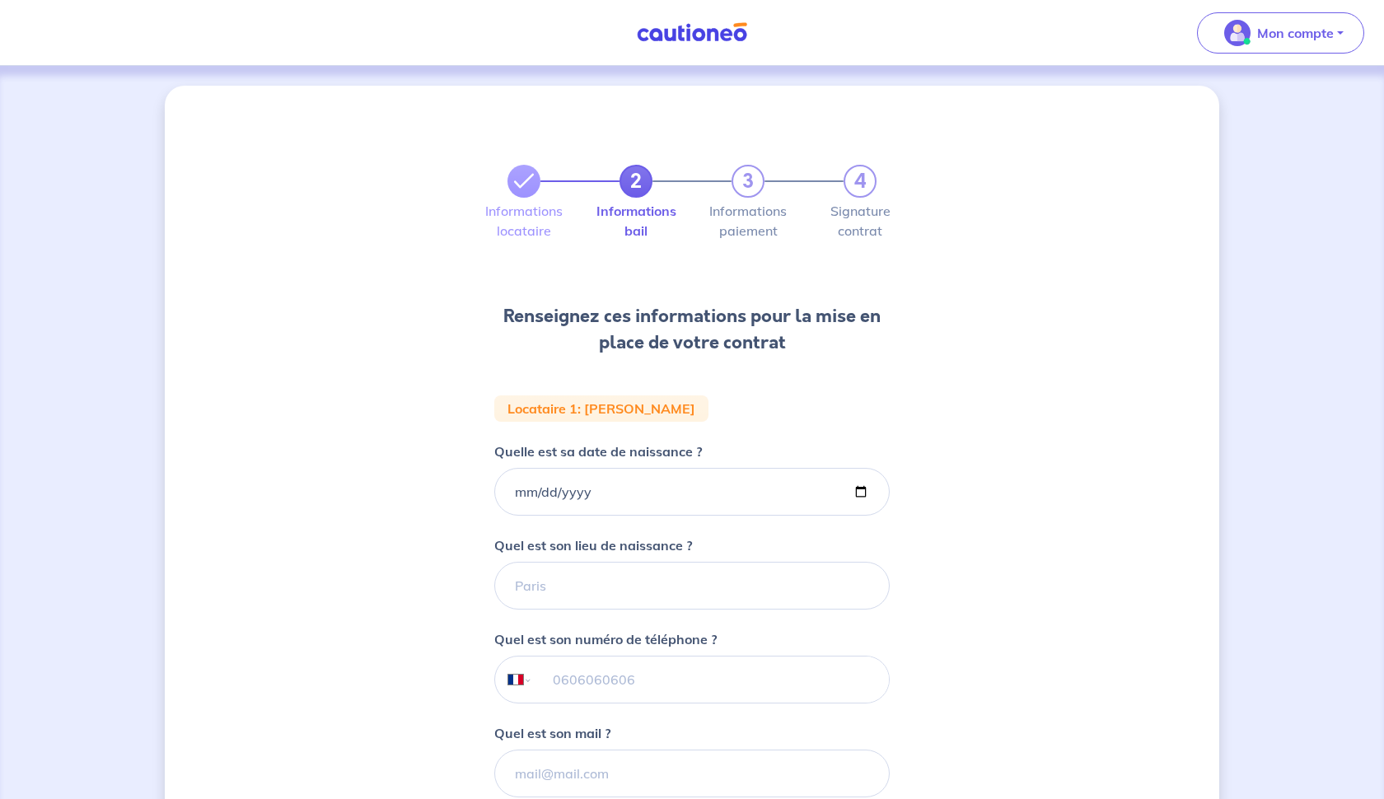
click at [469, 517] on div "2 3 4 Informations locataire Informations bail Informations paiement Signature …" at bounding box center [692, 555] width 1055 height 939
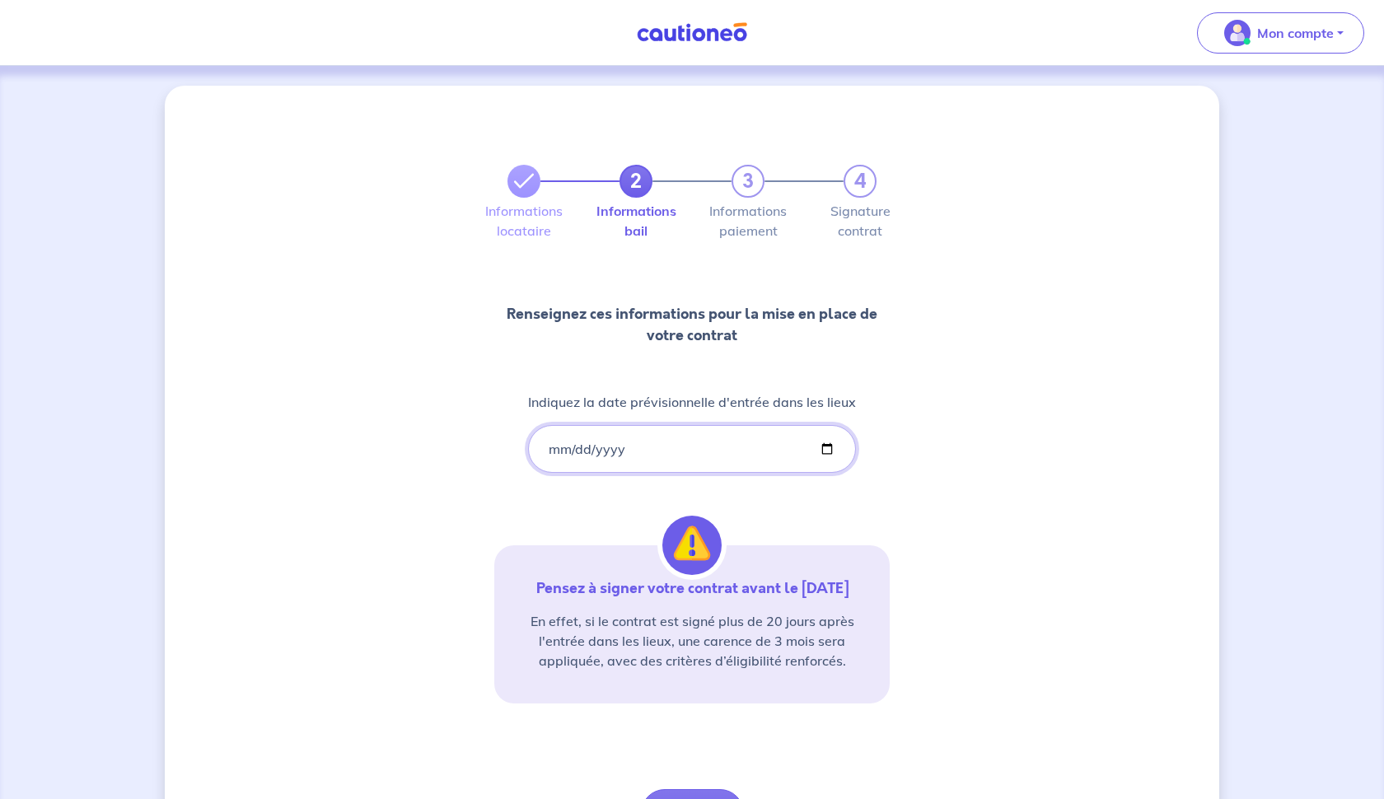
click at [561, 438] on input "2025-10-15" at bounding box center [692, 449] width 328 height 48
type input "2025-10-10"
click at [454, 518] on div "2 3 4 Informations locataire Informations bail Informations paiement Signature …" at bounding box center [692, 485] width 1055 height 798
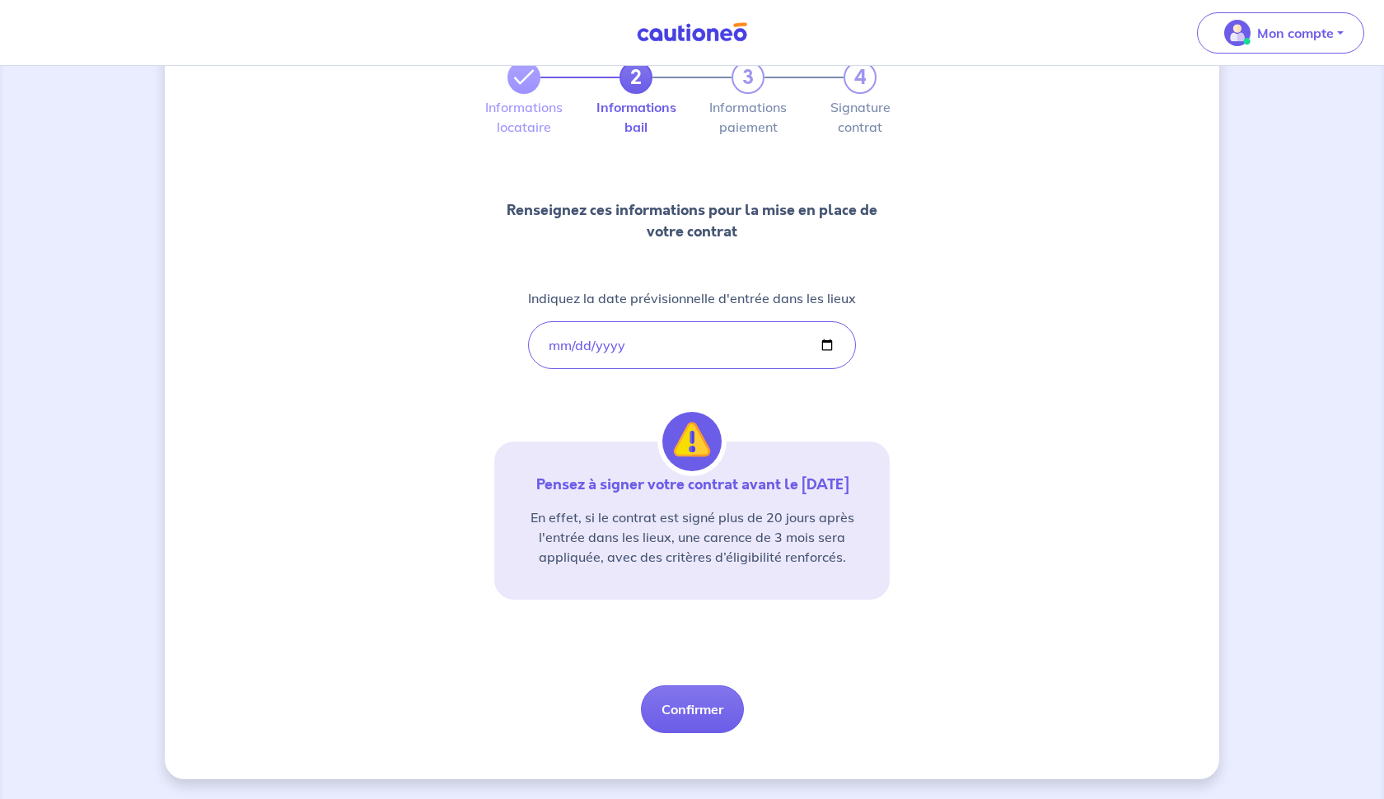
scroll to position [104, 0]
click at [631, 339] on input "2025-10-10" at bounding box center [692, 345] width 328 height 48
click at [410, 379] on div "2 3 4 Informations locataire Informations bail Informations paiement Signature …" at bounding box center [692, 381] width 1055 height 798
click at [695, 713] on button "Confirmer" at bounding box center [692, 710] width 103 height 48
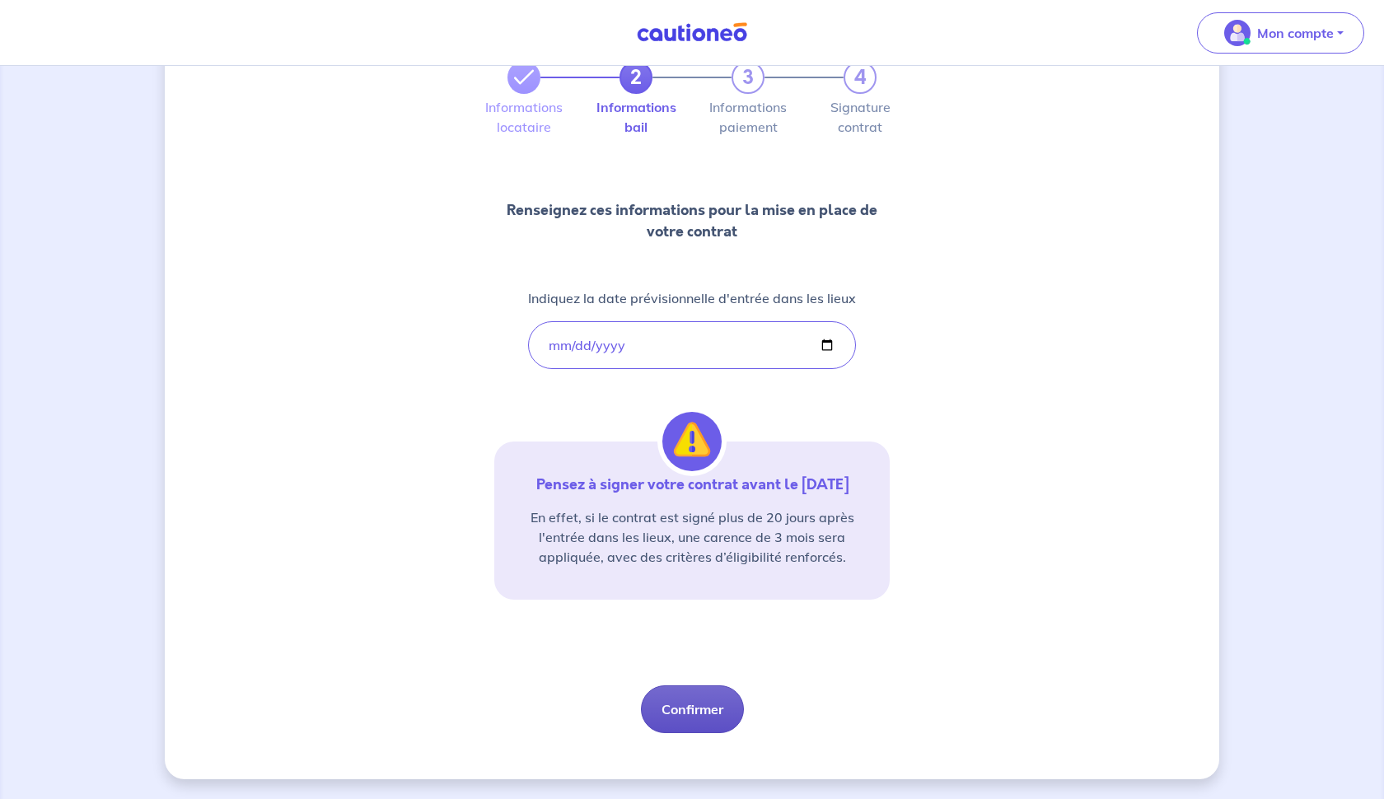
select select "FR"
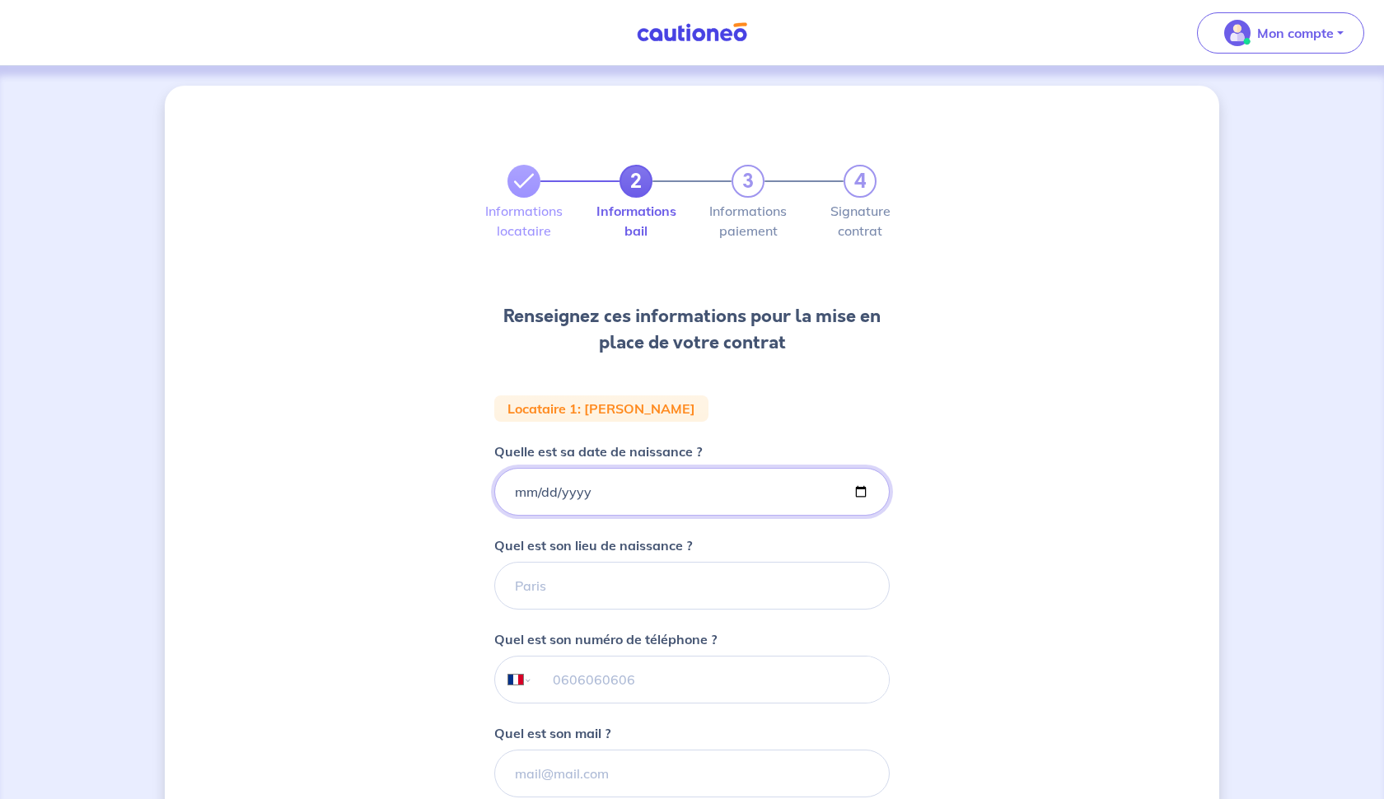
click at [550, 496] on input "Quelle est sa date de naissance ?" at bounding box center [692, 492] width 396 height 48
click at [539, 494] on input "Quelle est sa date de naissance ?" at bounding box center [692, 492] width 396 height 48
click at [524, 489] on input "Quelle est sa date de naissance ?" at bounding box center [692, 492] width 396 height 48
click at [598, 488] on input "Quelle est sa date de naissance ?" at bounding box center [692, 492] width 396 height 48
click at [619, 495] on input "Quelle est sa date de naissance ?" at bounding box center [692, 492] width 396 height 48
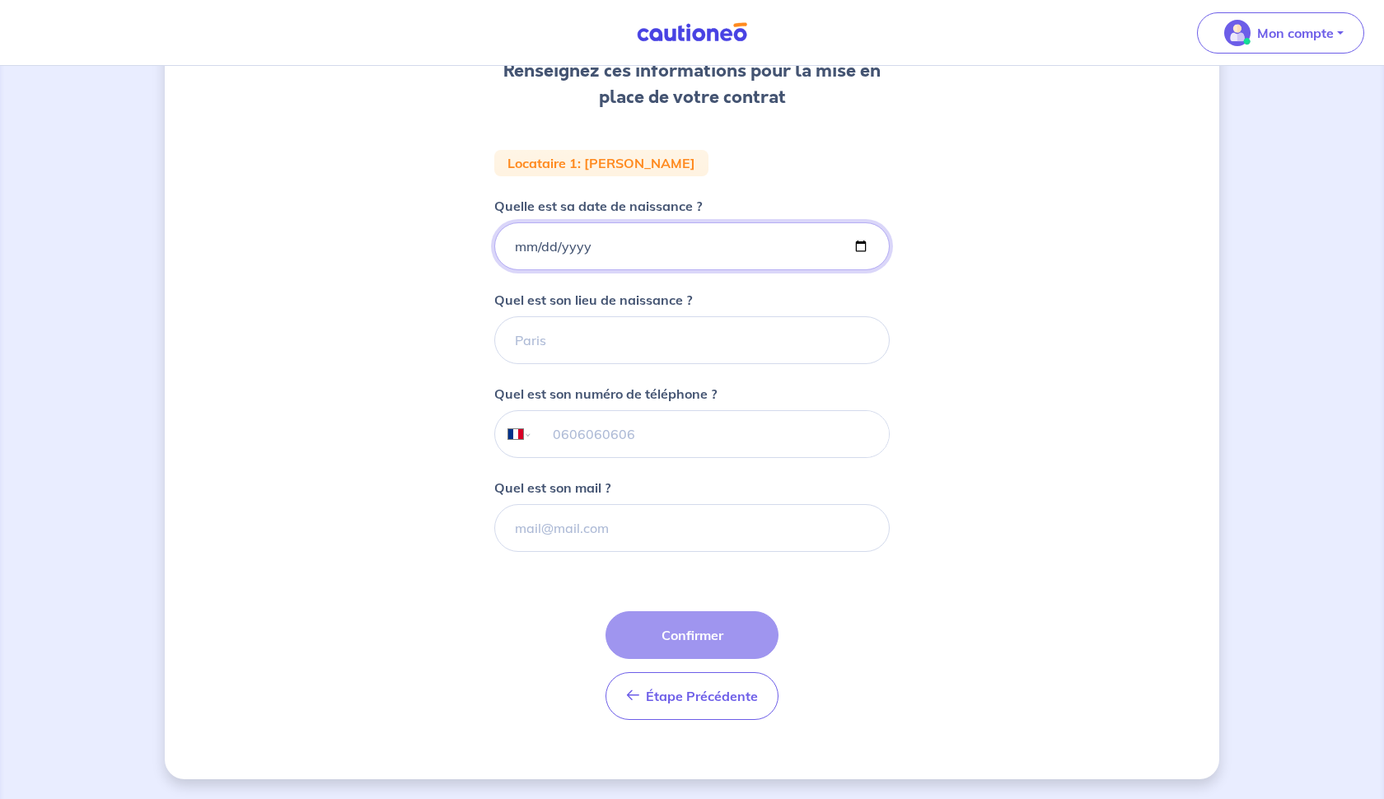
scroll to position [246, 0]
